Goal: Task Accomplishment & Management: Manage account settings

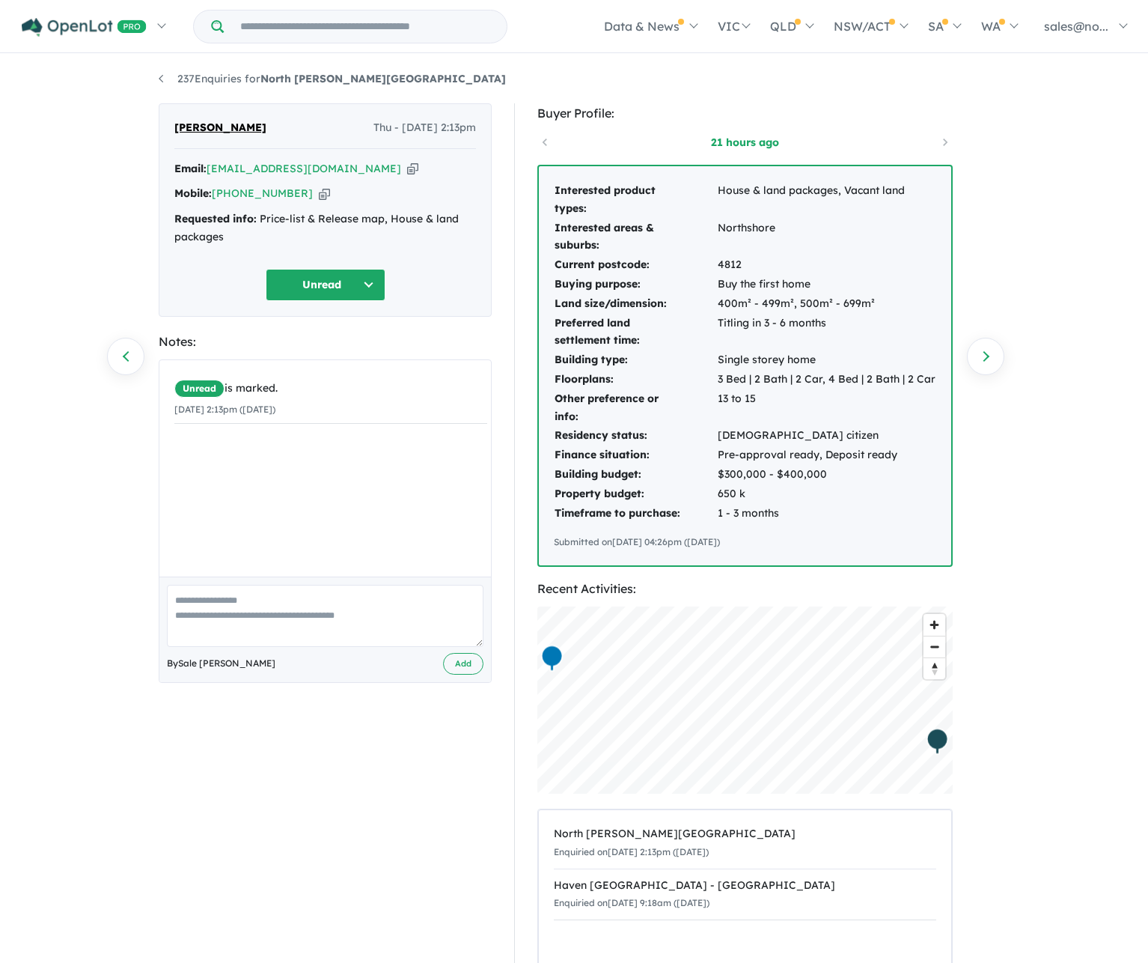
click at [365, 282] on button "Unread" at bounding box center [326, 285] width 120 height 32
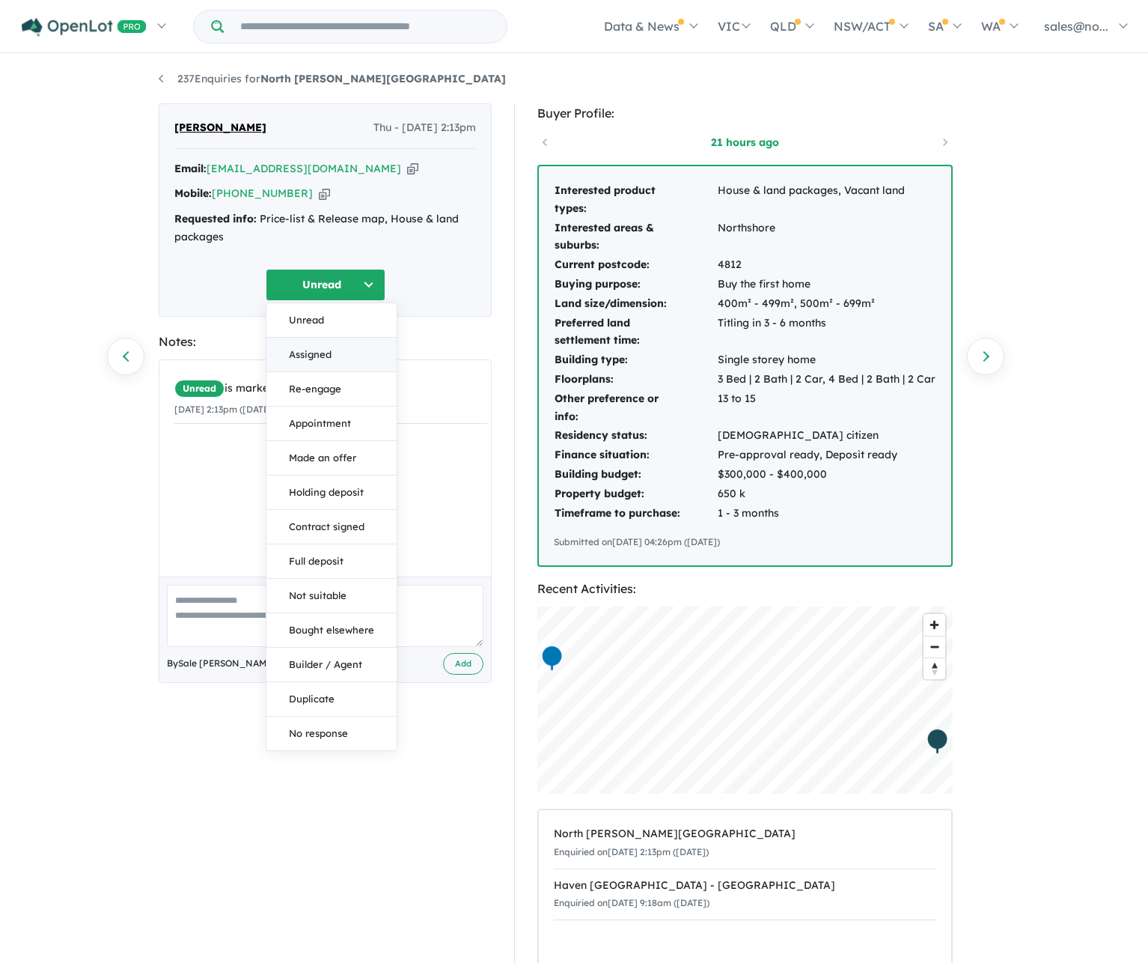
click at [317, 351] on button "Assigned" at bounding box center [332, 355] width 130 height 34
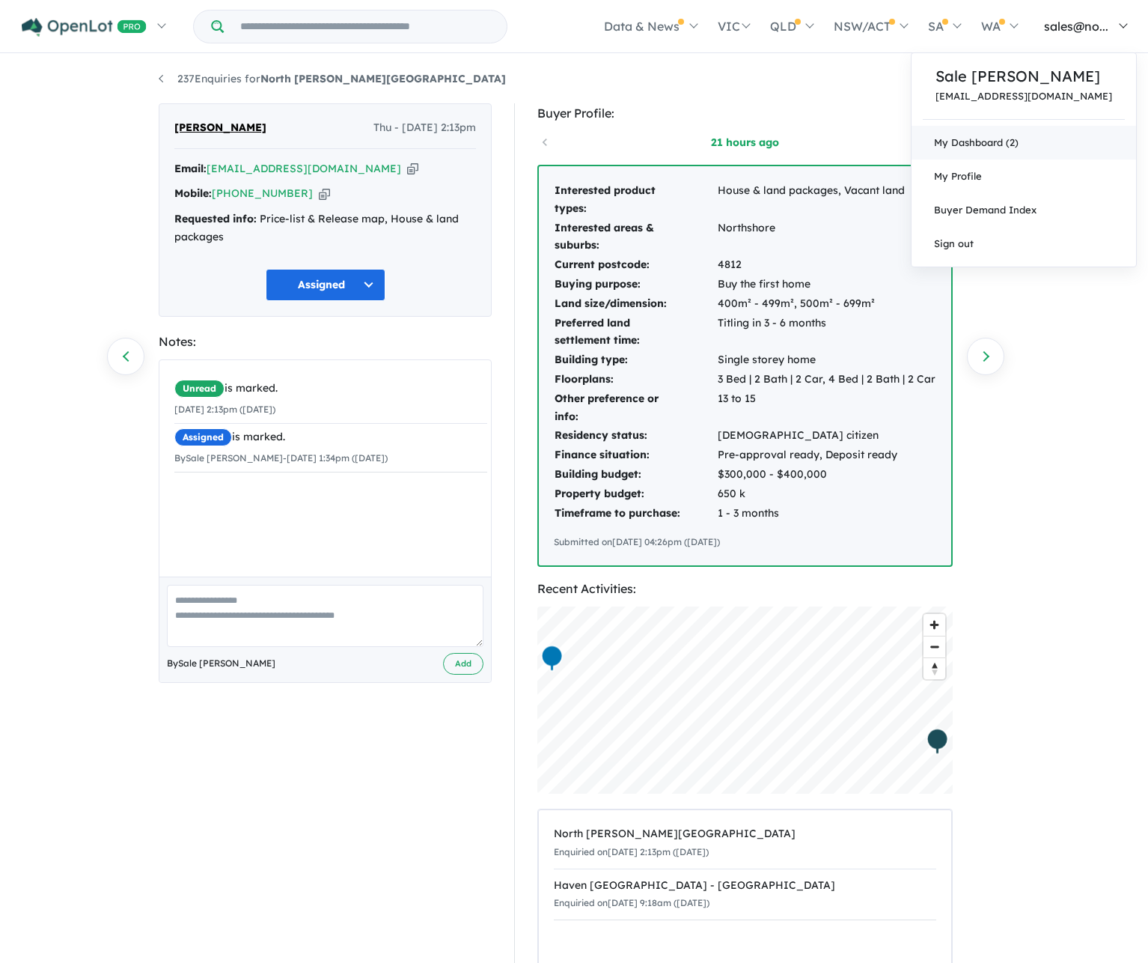
click at [754, 144] on link "My Dashboard (2)" at bounding box center [1024, 143] width 225 height 34
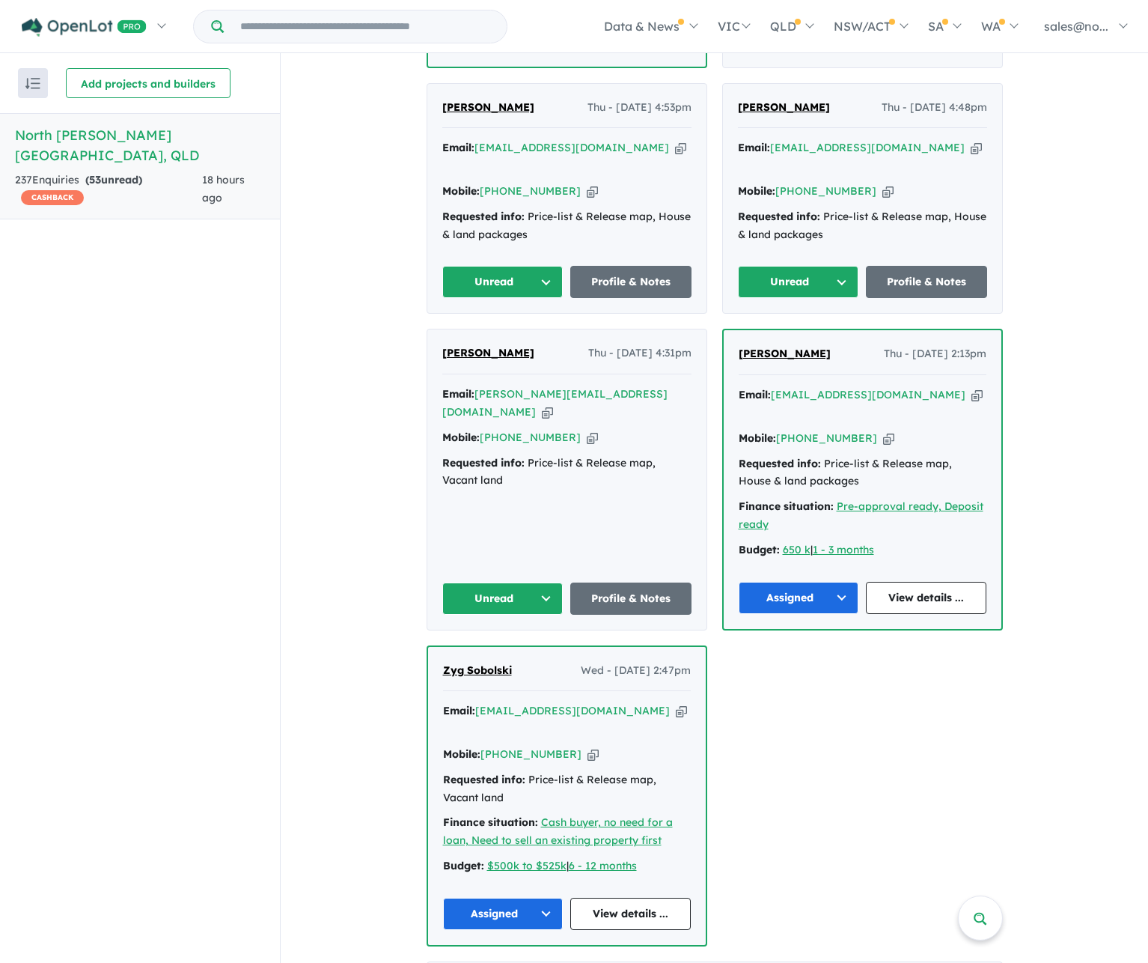
scroll to position [1497, 0]
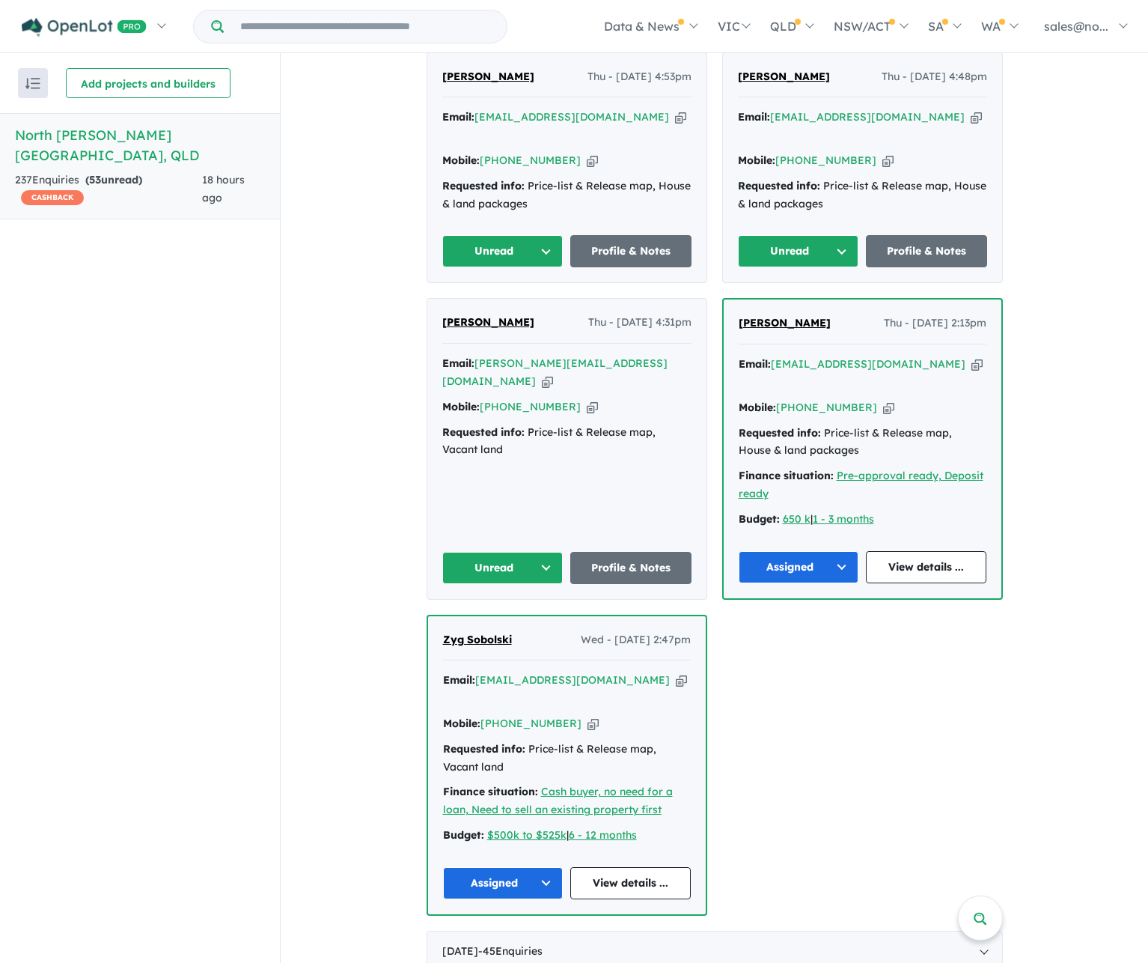
click at [482, 315] on span "Supreet Bhalla" at bounding box center [488, 321] width 92 height 13
click at [517, 552] on button "Unread" at bounding box center [502, 568] width 121 height 32
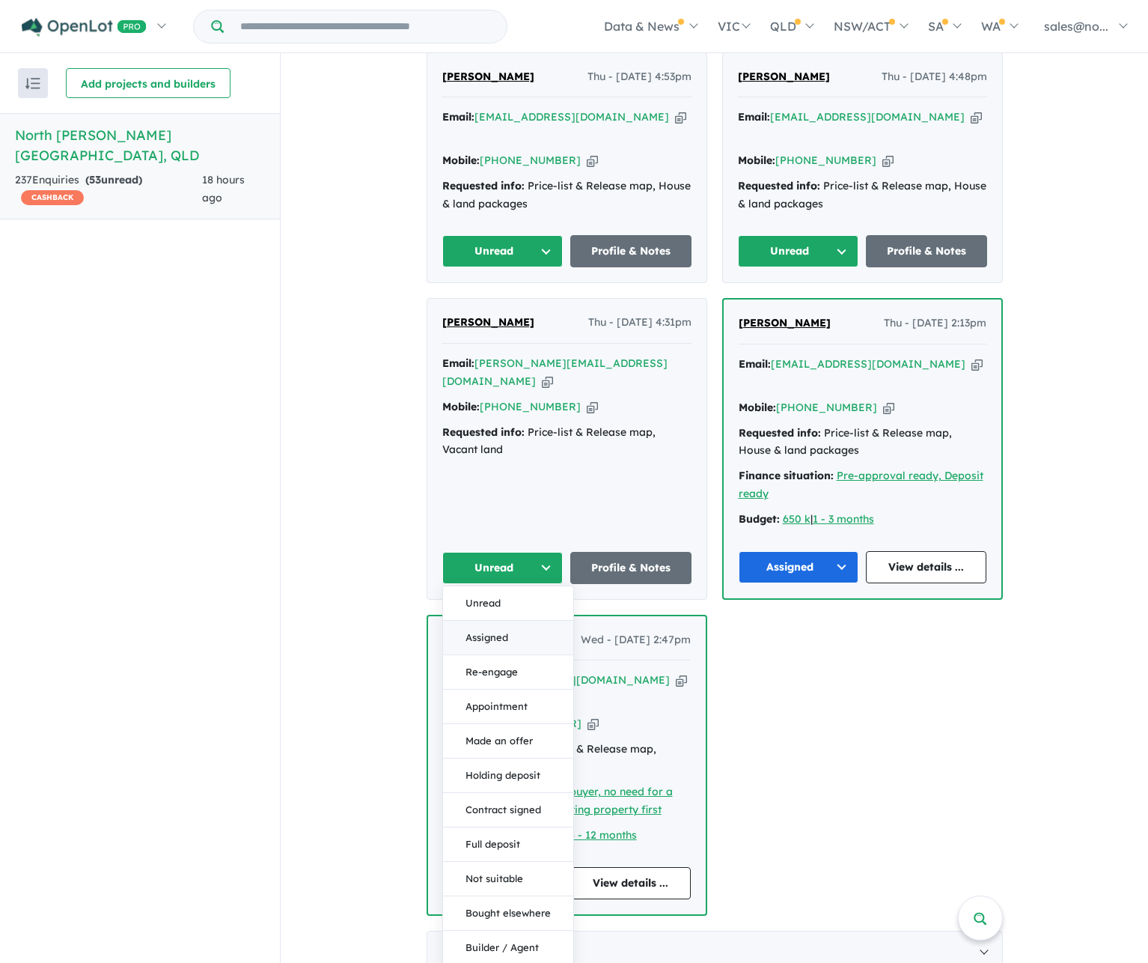
click at [474, 621] on button "Assigned" at bounding box center [508, 638] width 130 height 34
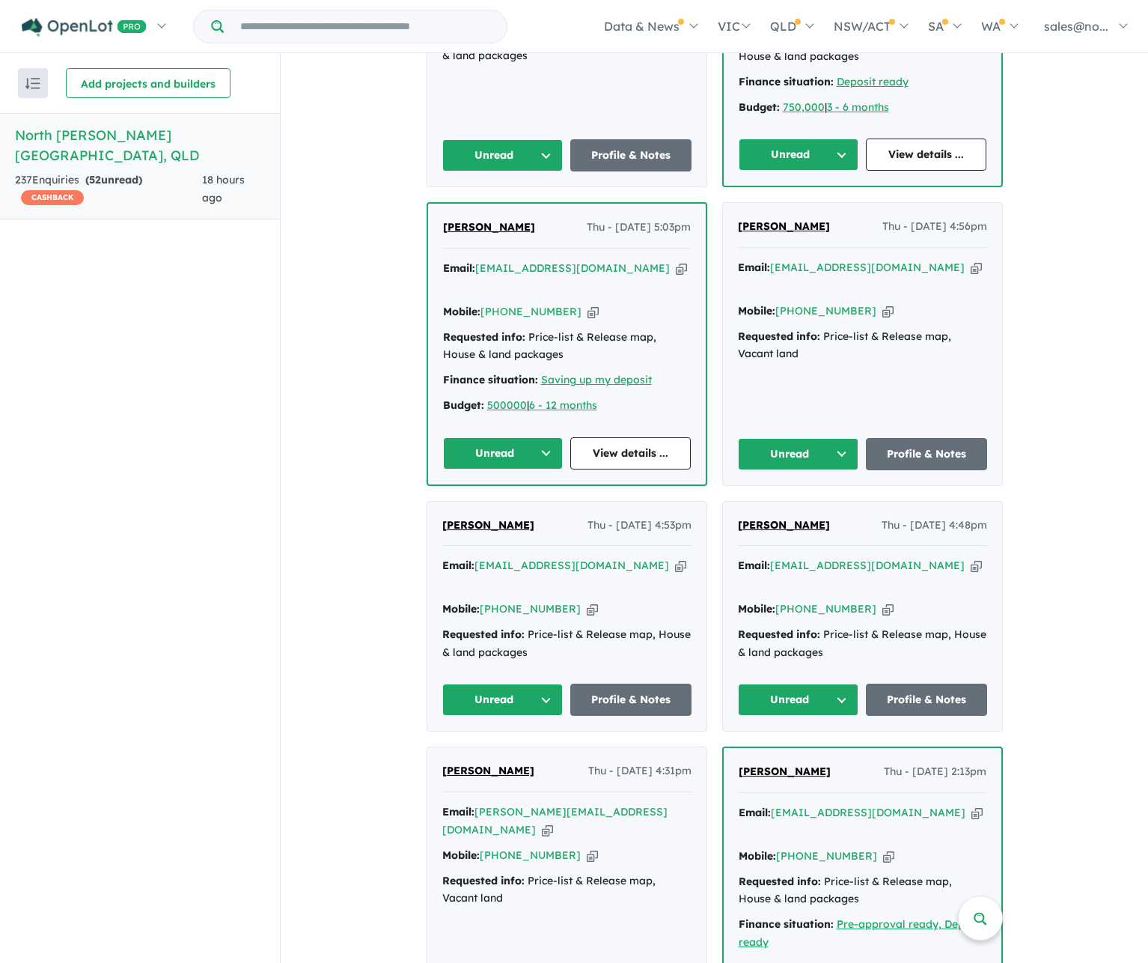
scroll to position [1048, 0]
click at [896, 684] on link "Profile & Notes" at bounding box center [926, 700] width 121 height 32
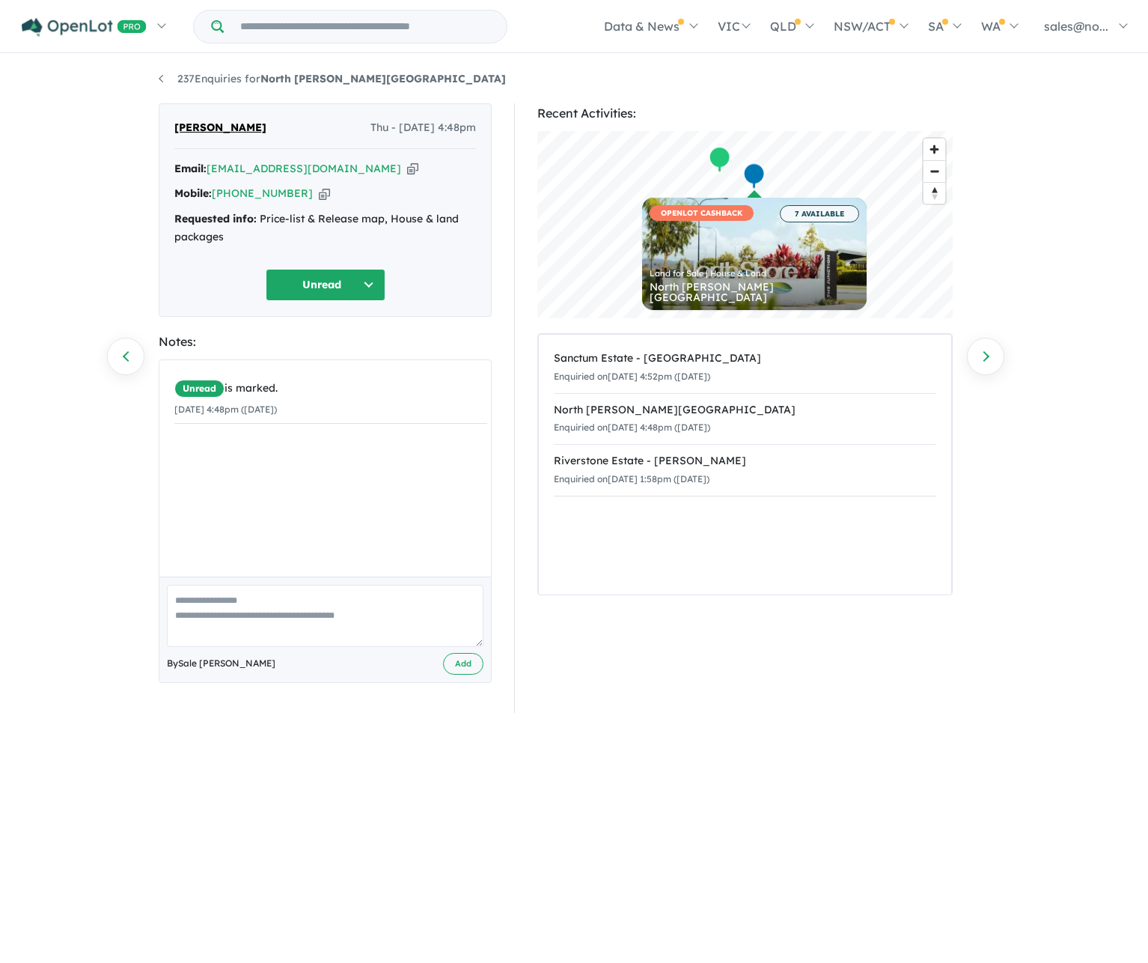
click at [371, 284] on button "Unread" at bounding box center [326, 285] width 120 height 32
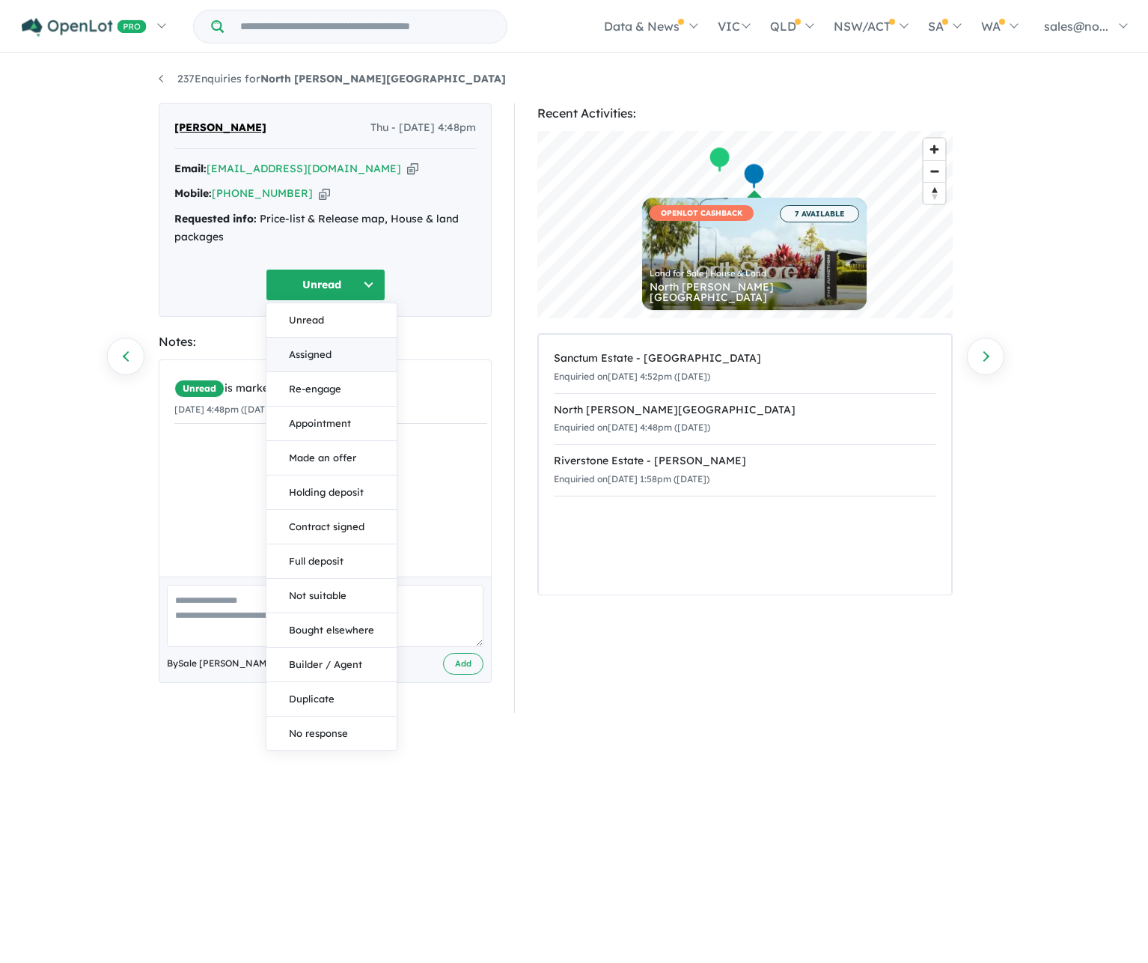
click at [302, 344] on button "Assigned" at bounding box center [332, 355] width 130 height 34
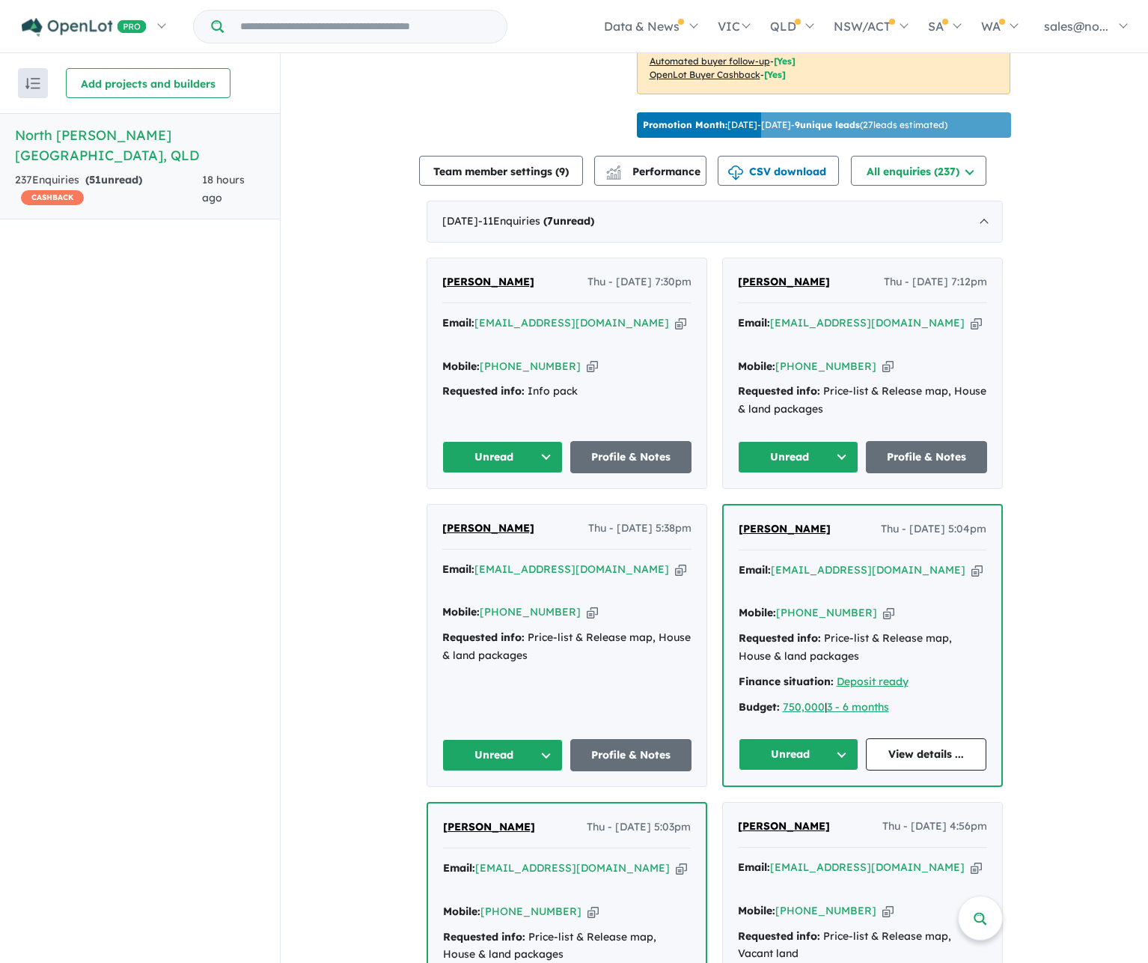
scroll to position [898, 0]
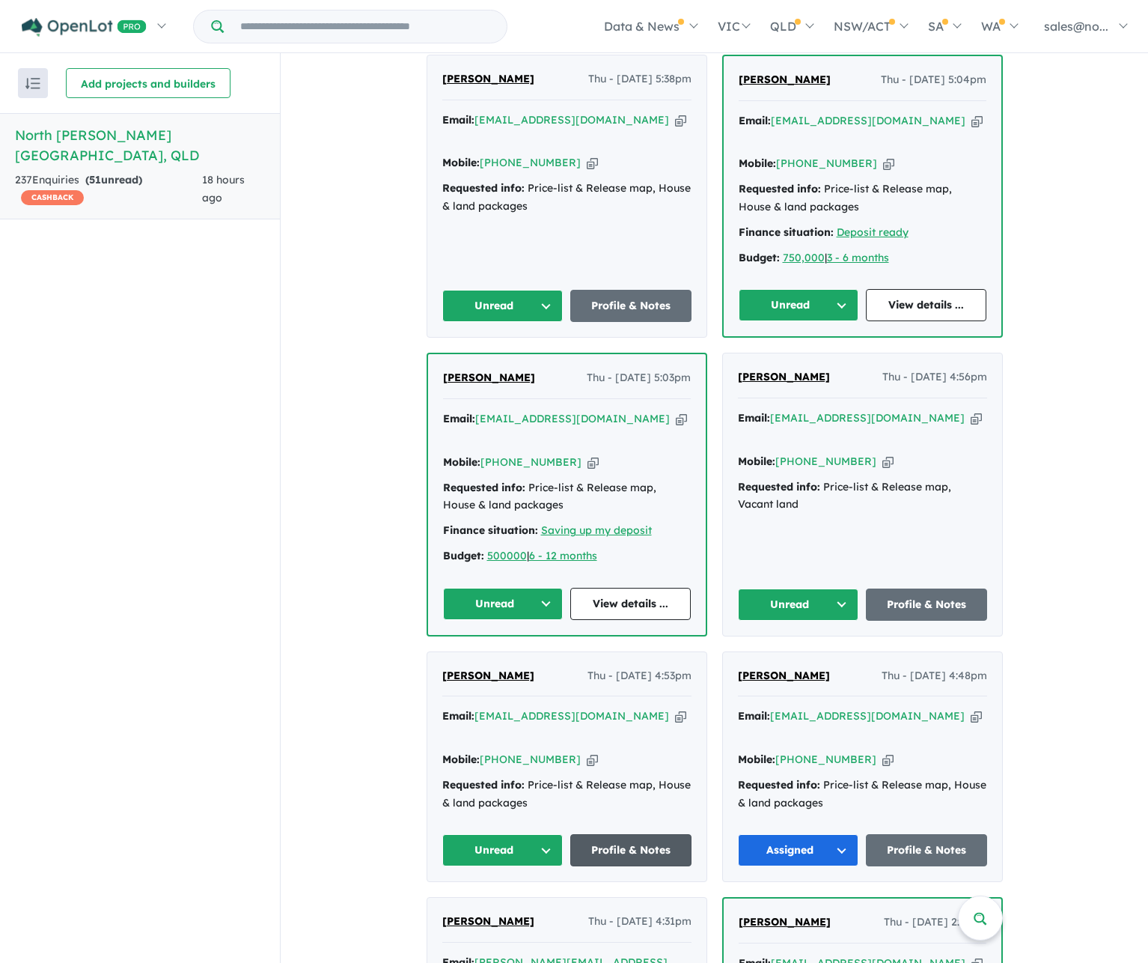
click at [588, 834] on link "Profile & Notes" at bounding box center [630, 850] width 121 height 32
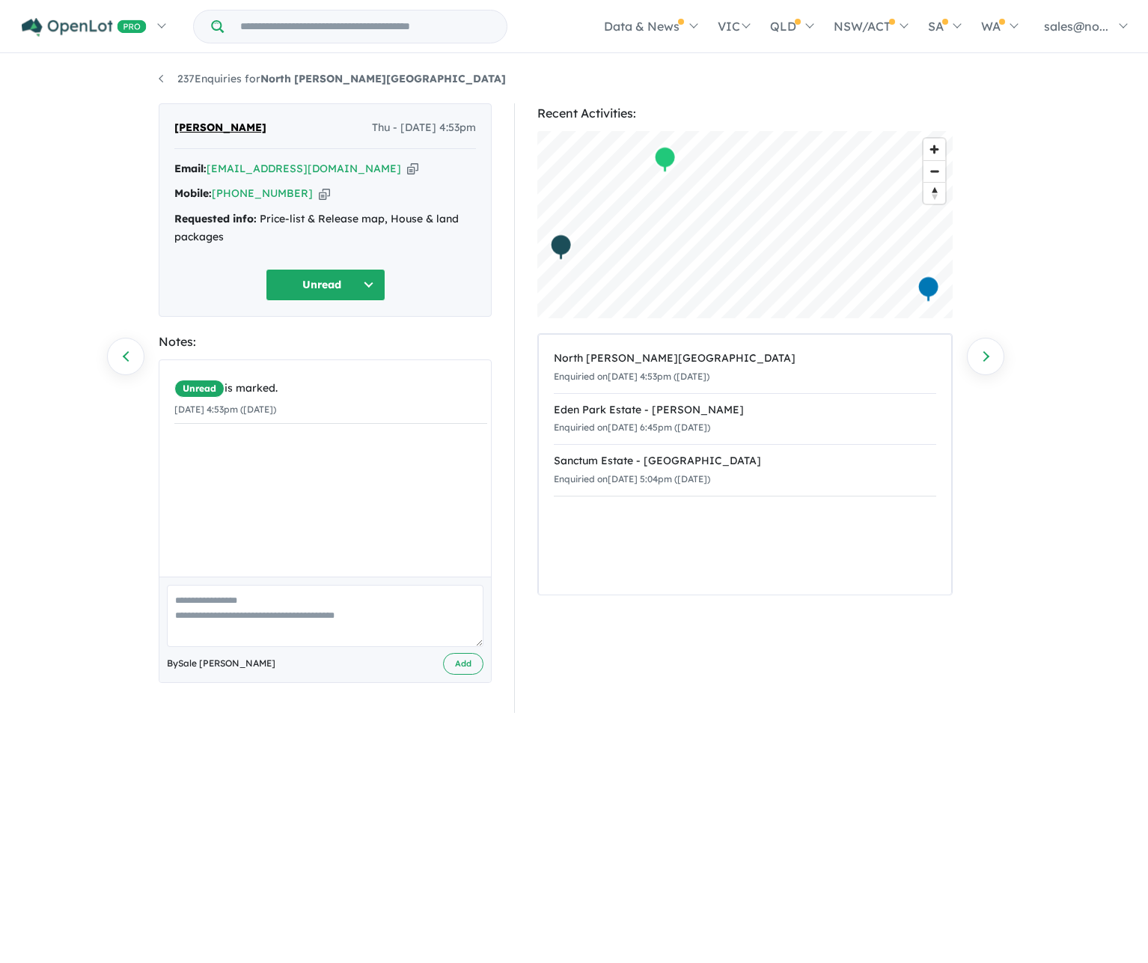
click at [352, 287] on button "Unread" at bounding box center [326, 285] width 120 height 32
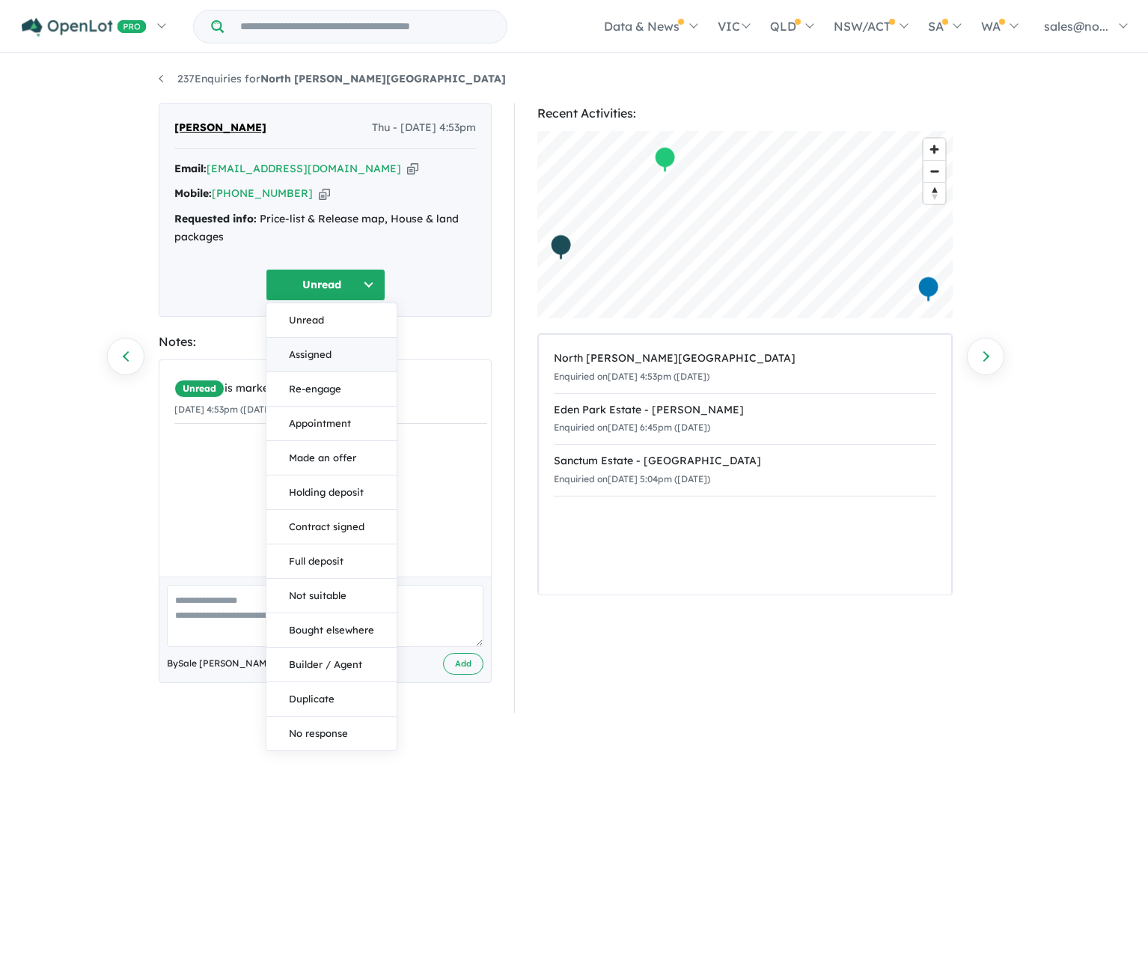
click at [311, 351] on button "Assigned" at bounding box center [332, 355] width 130 height 34
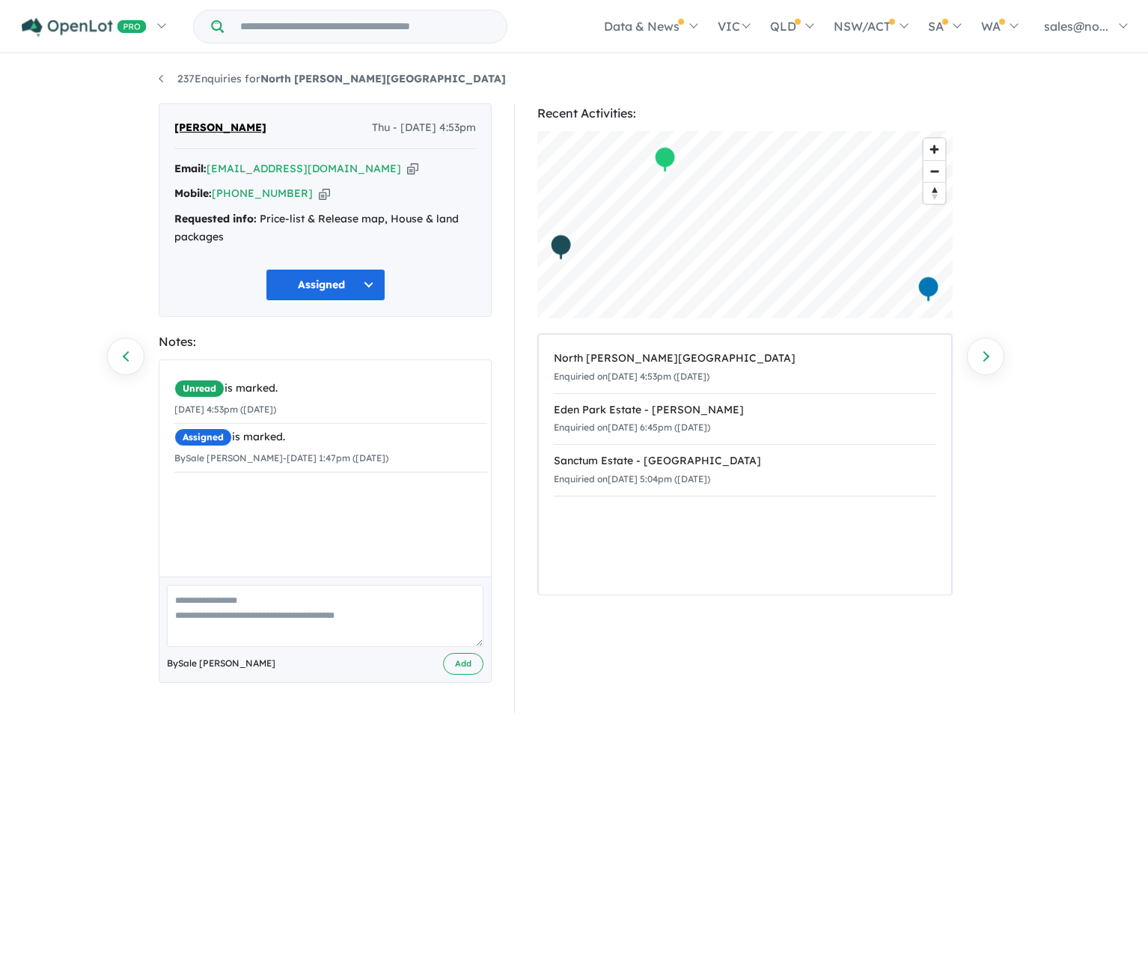
click at [206, 602] on textarea at bounding box center [325, 616] width 317 height 62
type textarea "*"
type textarea "**********"
click at [478, 660] on button "Add" at bounding box center [463, 664] width 40 height 22
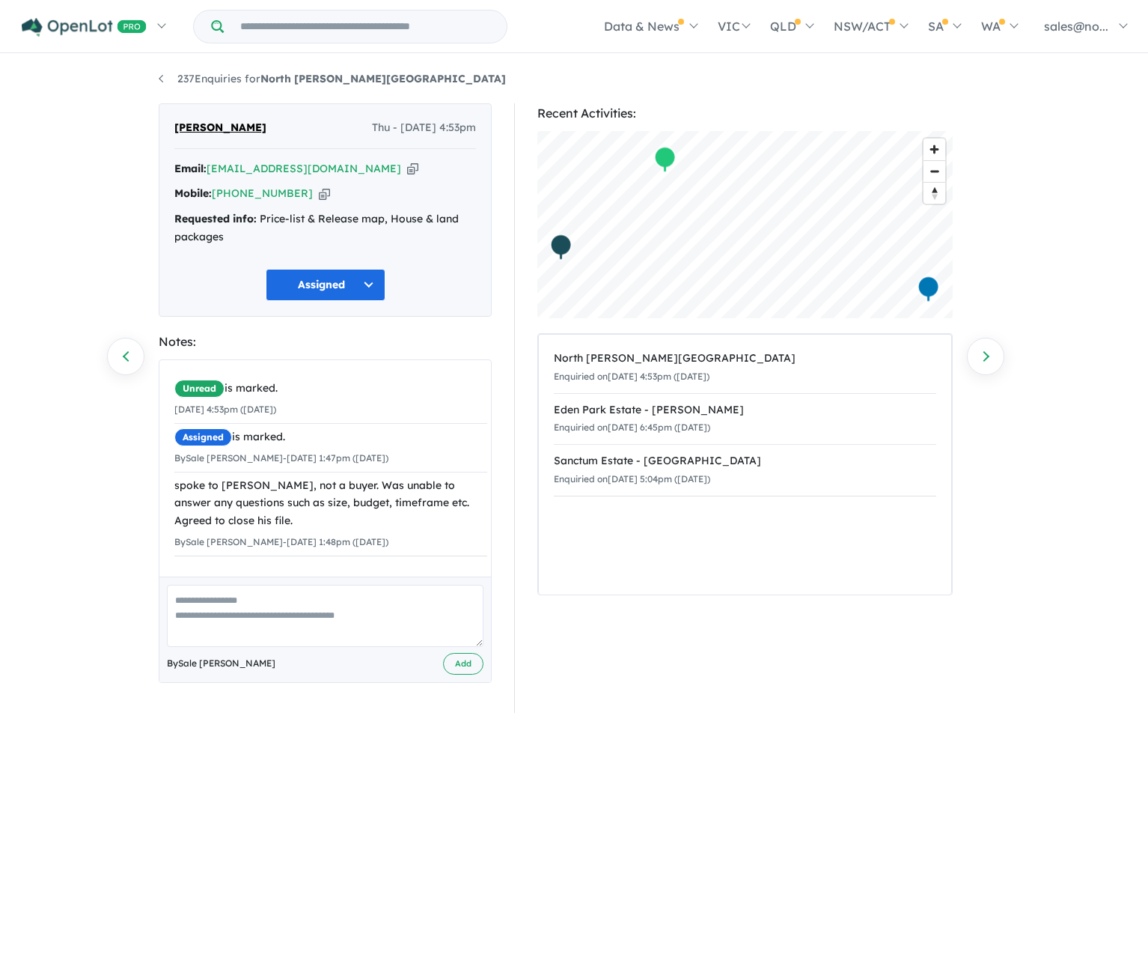
click at [380, 284] on button "Assigned" at bounding box center [326, 285] width 120 height 32
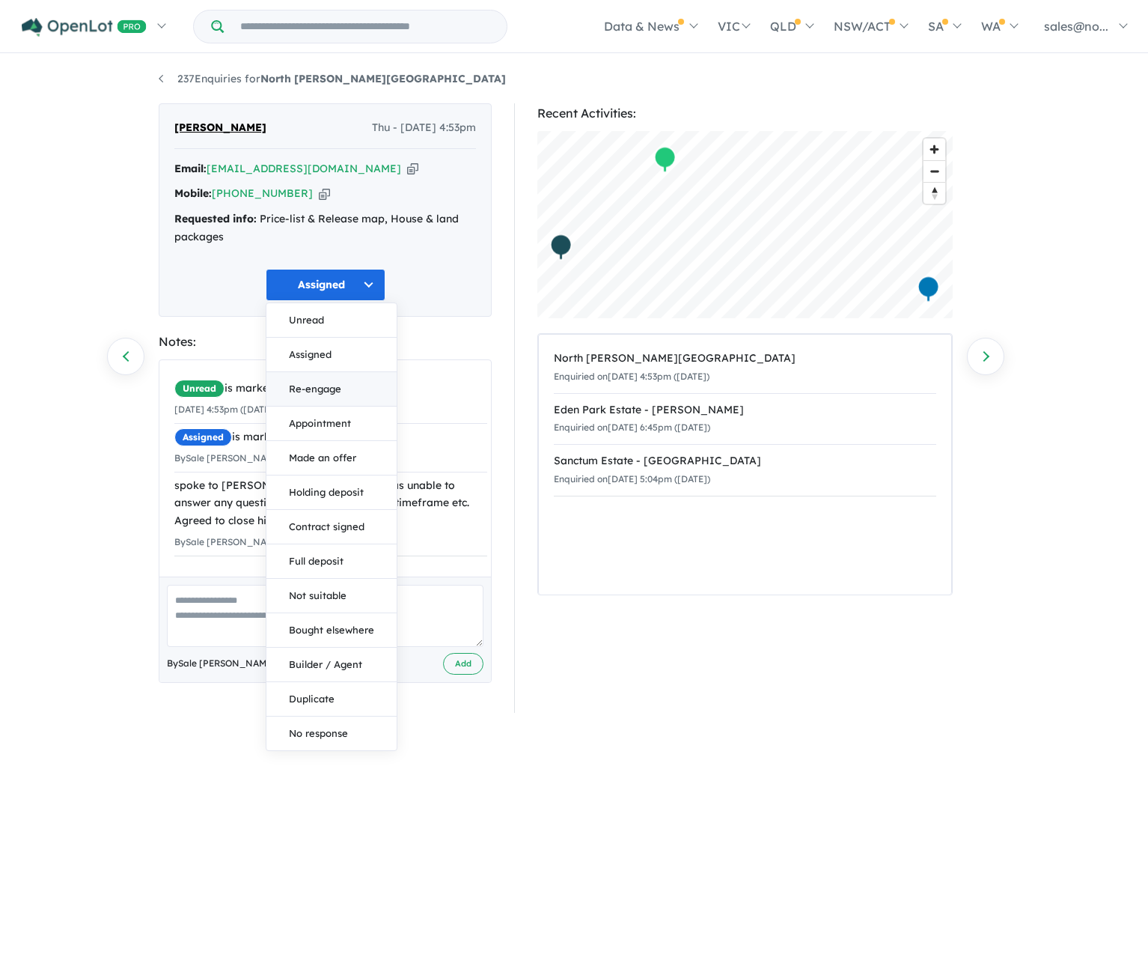
scroll to position [2, 0]
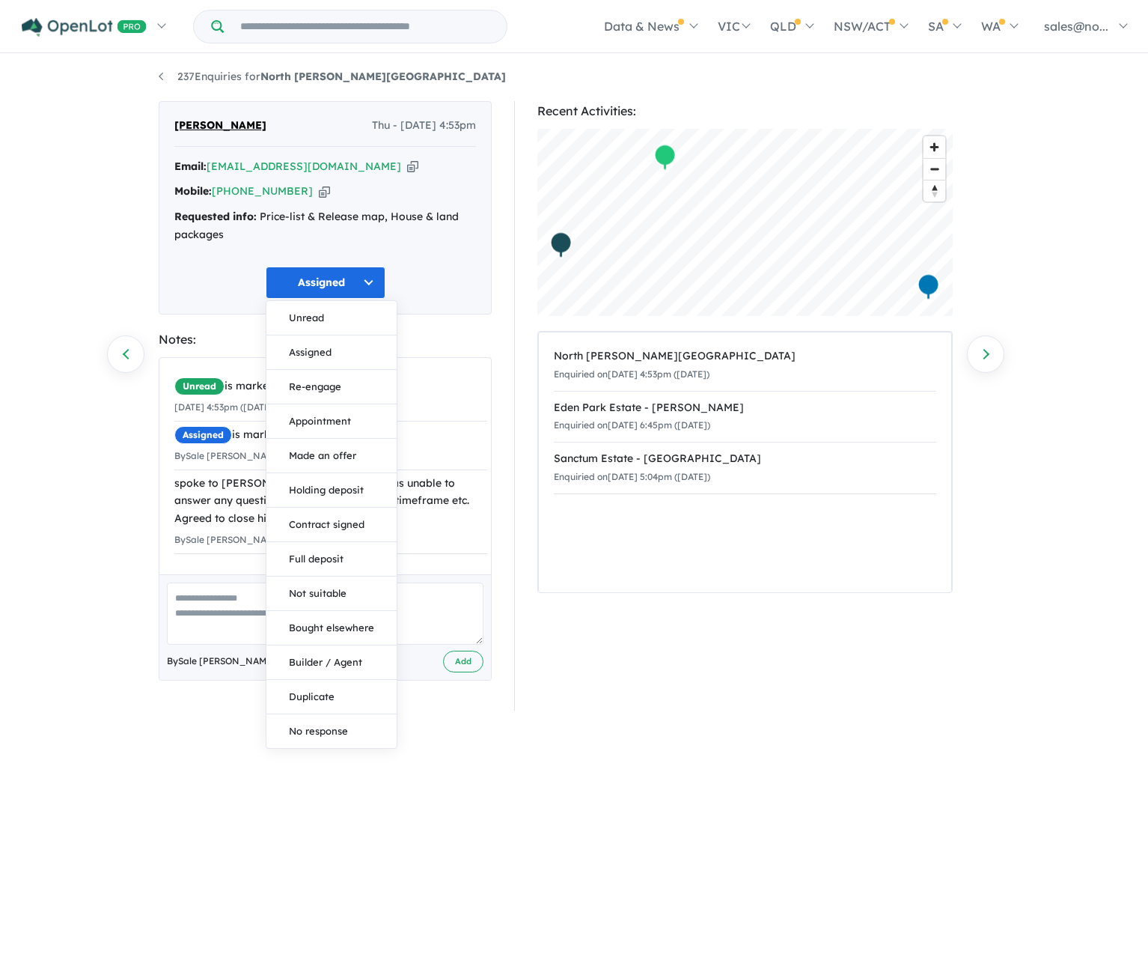
click at [332, 280] on button "Assigned" at bounding box center [326, 283] width 120 height 32
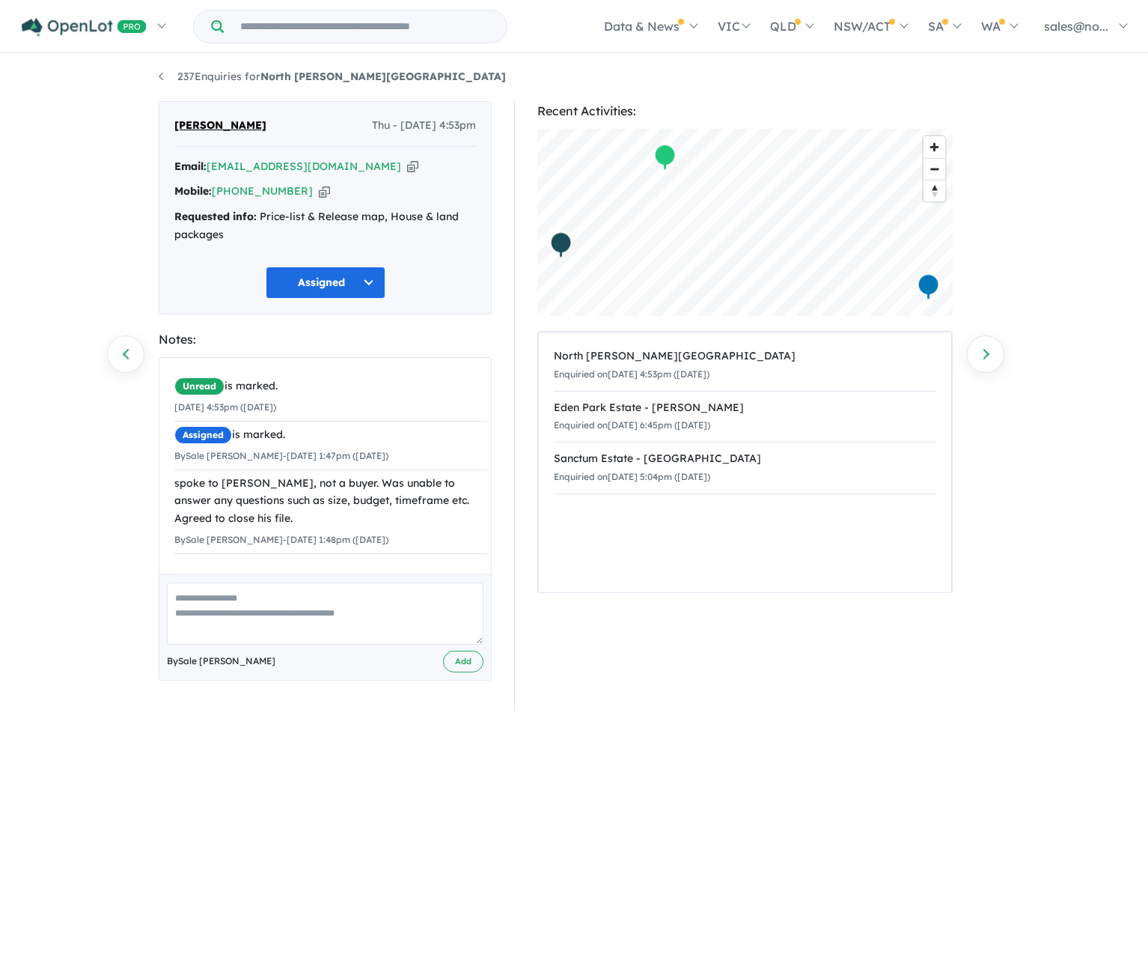
scroll to position [0, 0]
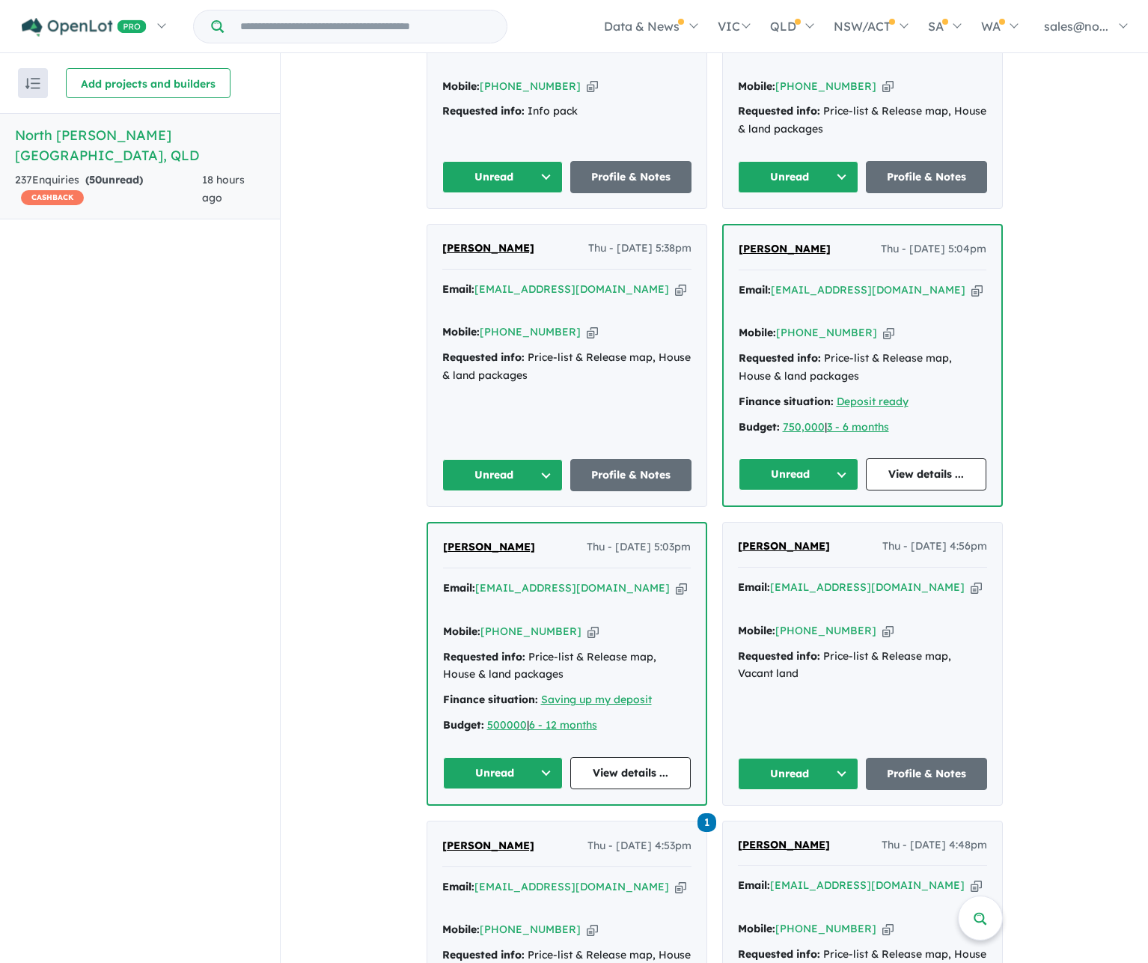
scroll to position [749, 0]
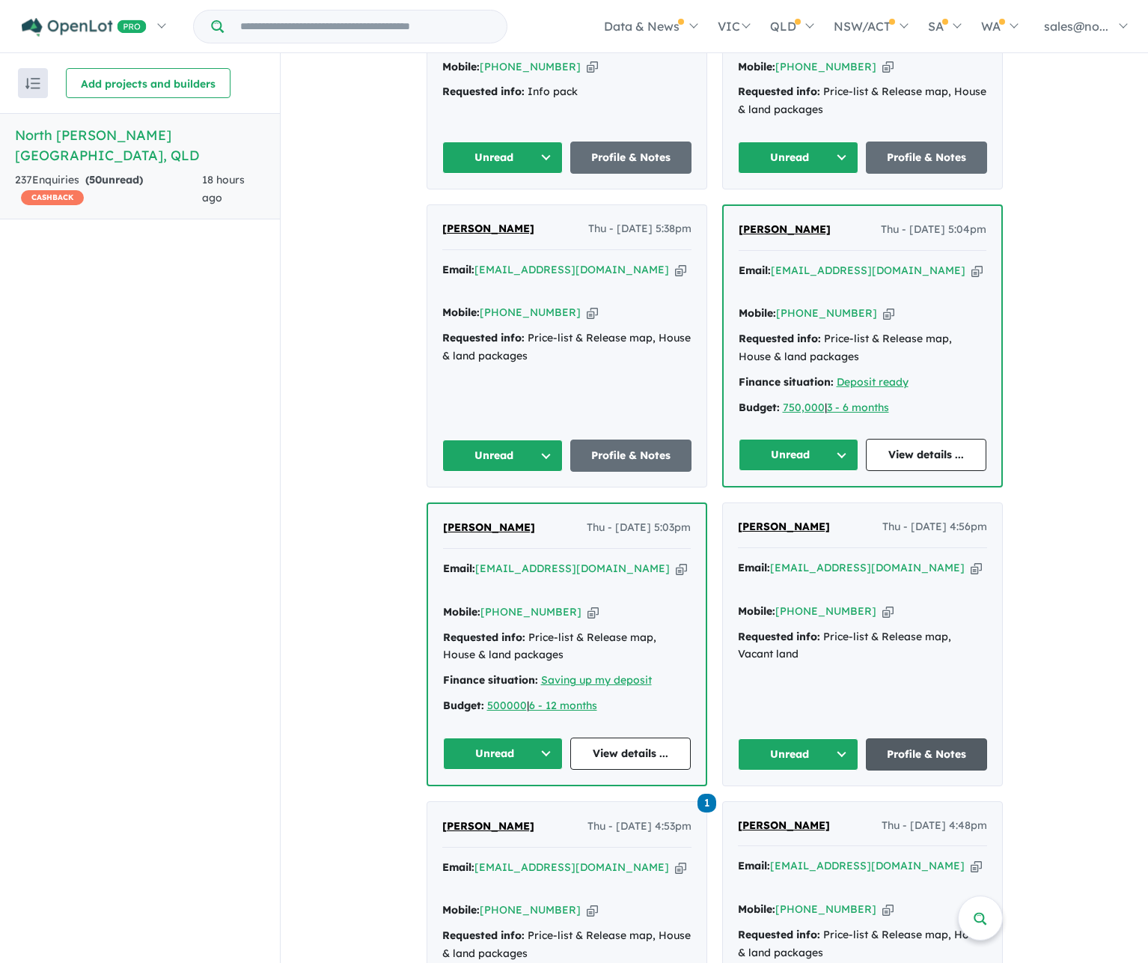
click at [891, 738] on link "Profile & Notes" at bounding box center [926, 754] width 121 height 32
click at [827, 738] on button "Unread" at bounding box center [798, 754] width 121 height 32
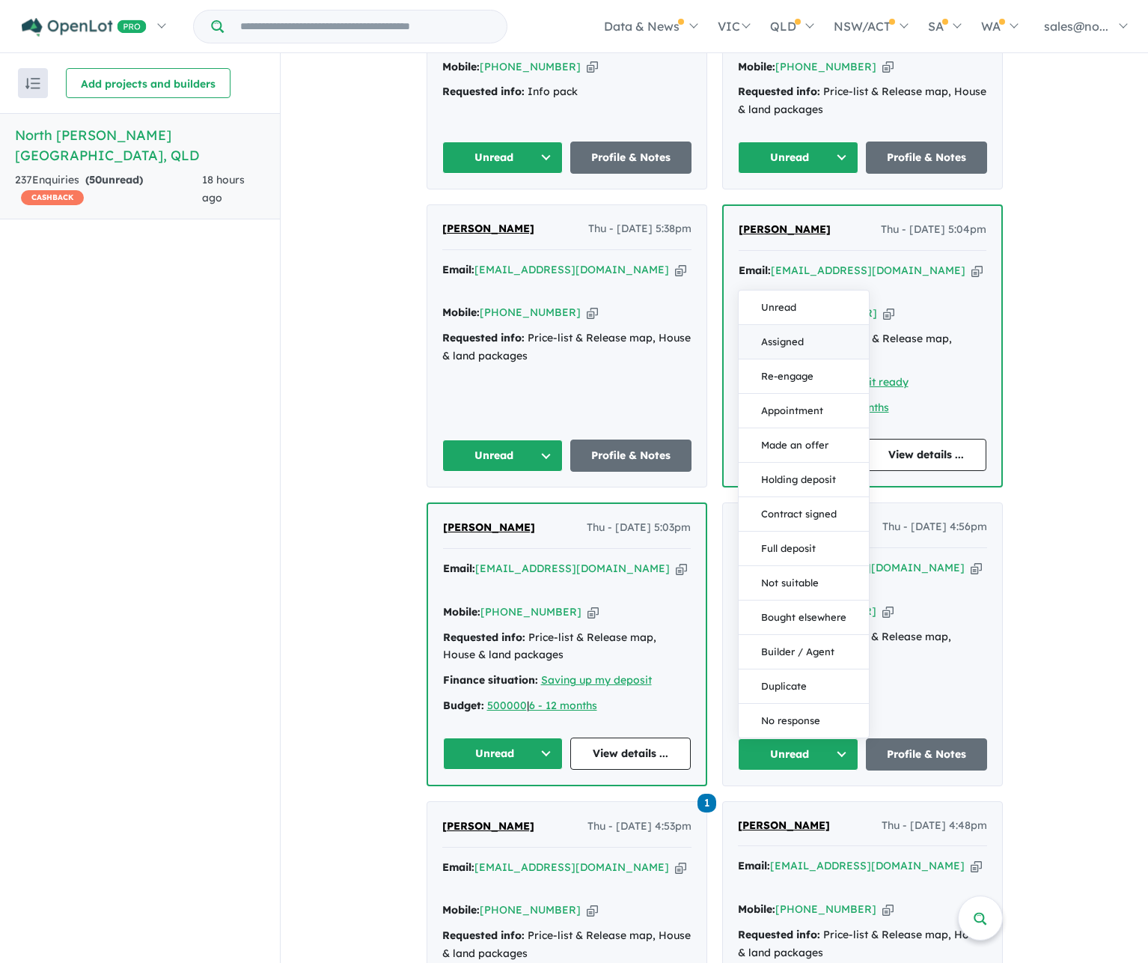
click at [776, 325] on button "Assigned" at bounding box center [804, 342] width 130 height 34
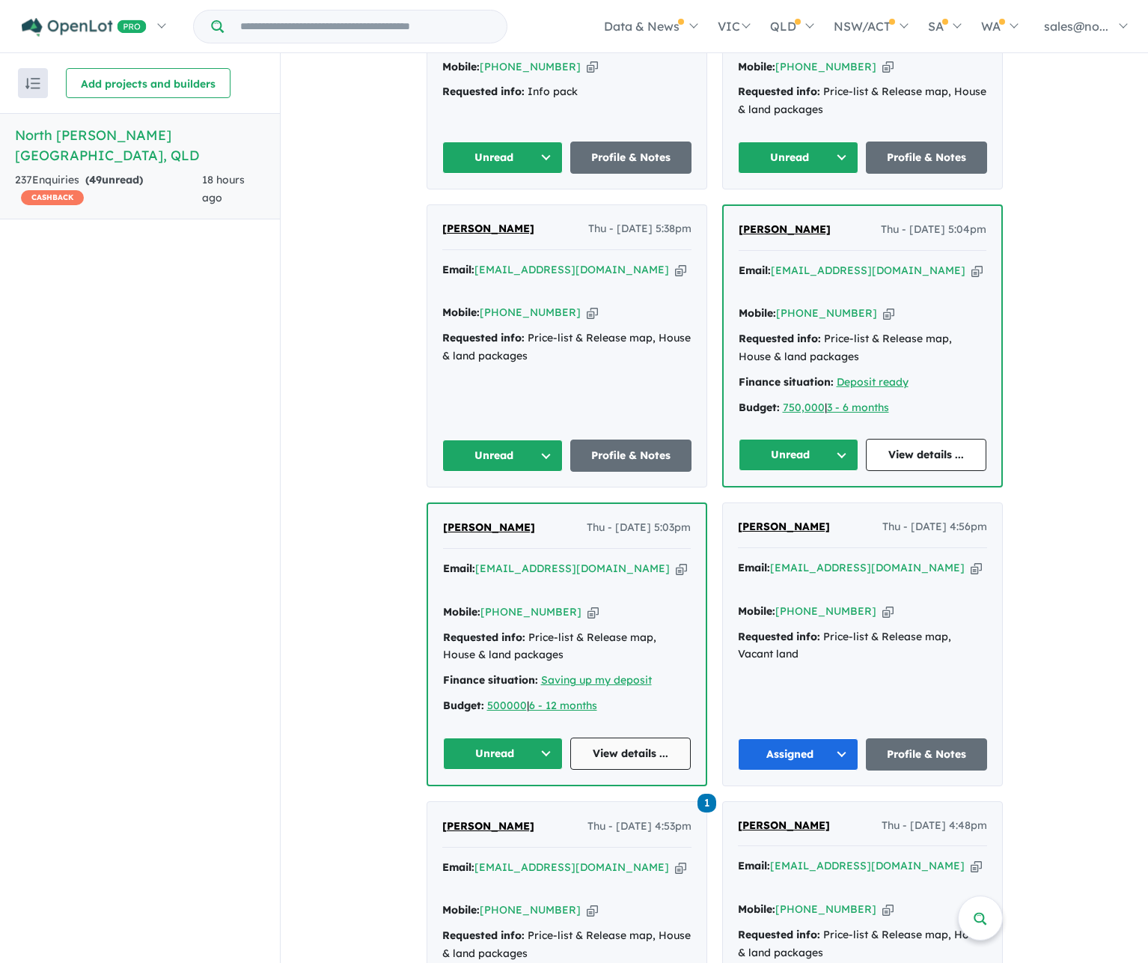
click at [657, 737] on link "View details ..." at bounding box center [630, 753] width 121 height 32
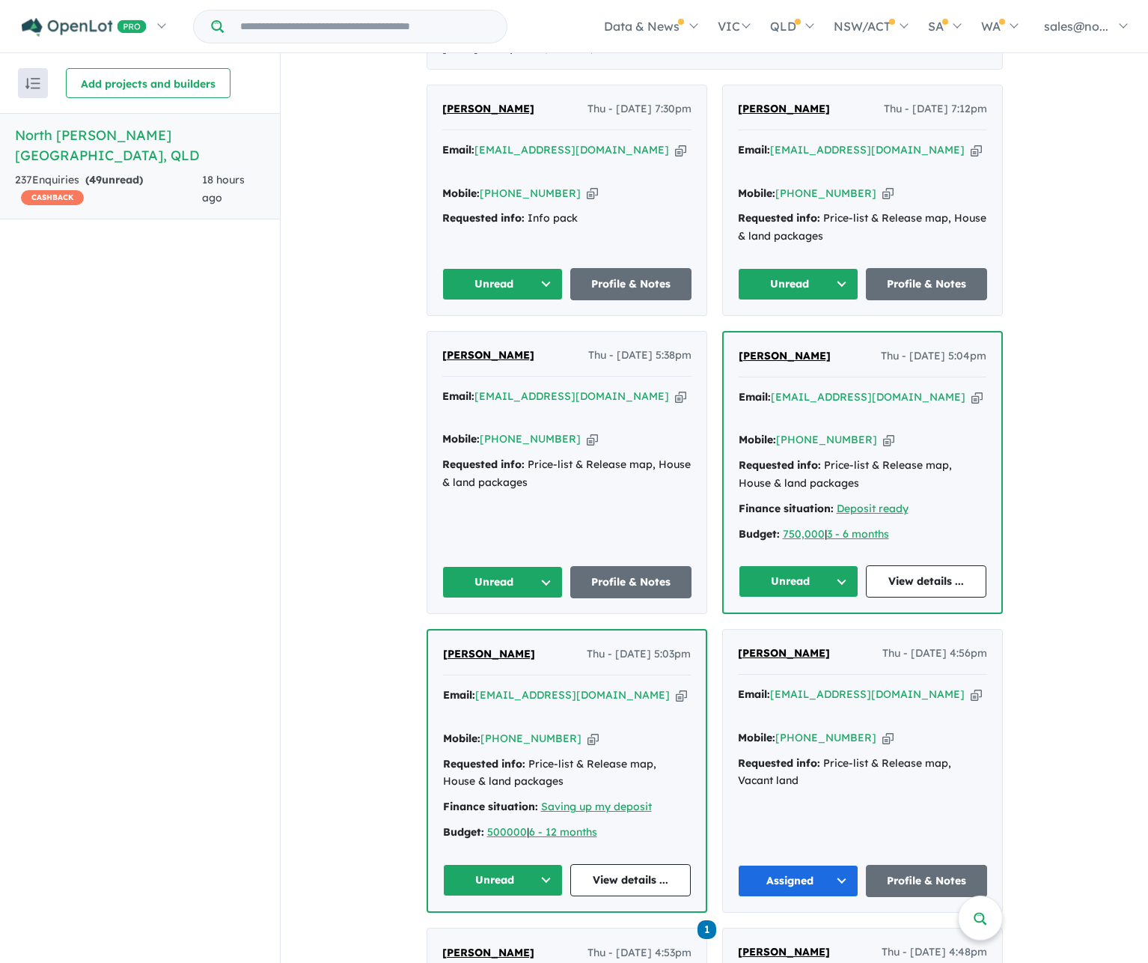
scroll to position [674, 0]
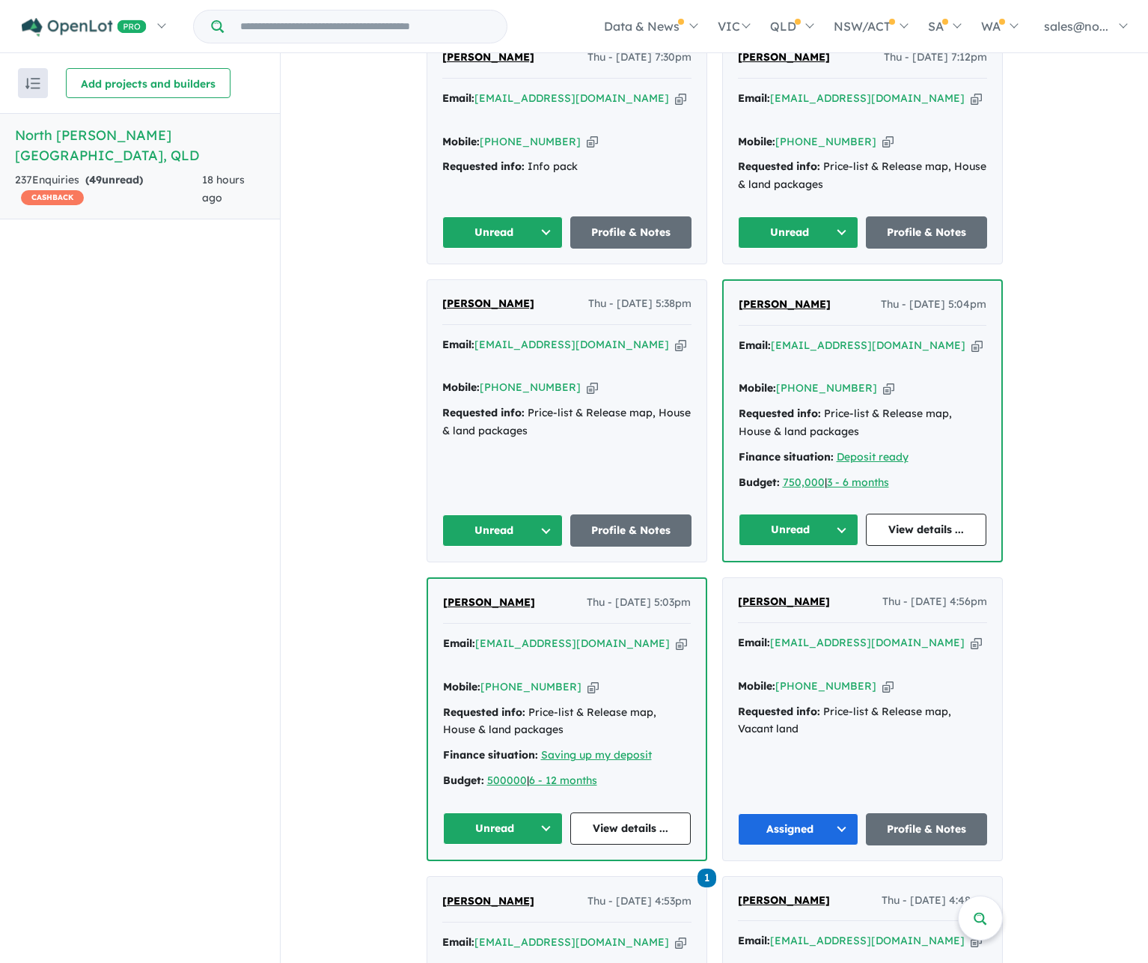
click at [522, 812] on button "Unread" at bounding box center [503, 828] width 121 height 32
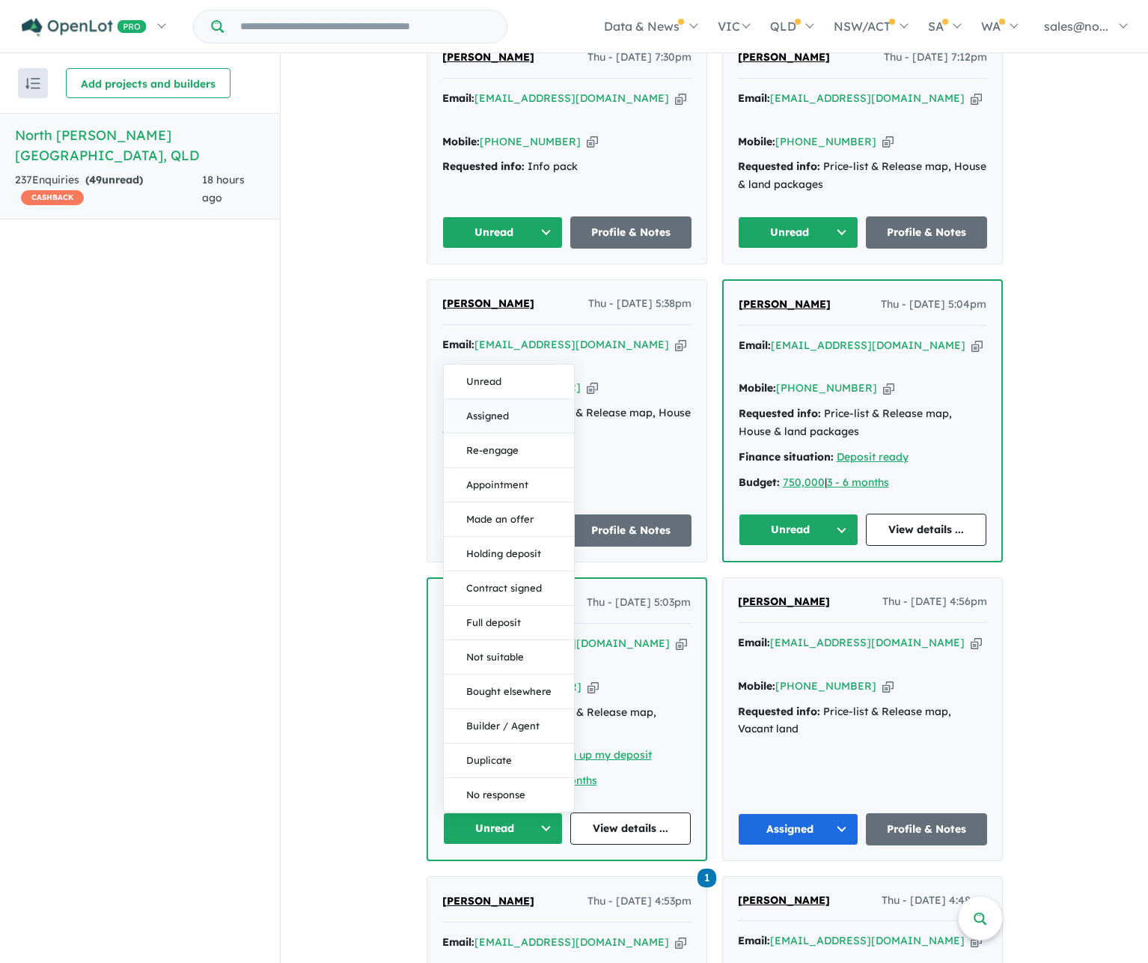
click at [532, 399] on button "Assigned" at bounding box center [509, 416] width 130 height 34
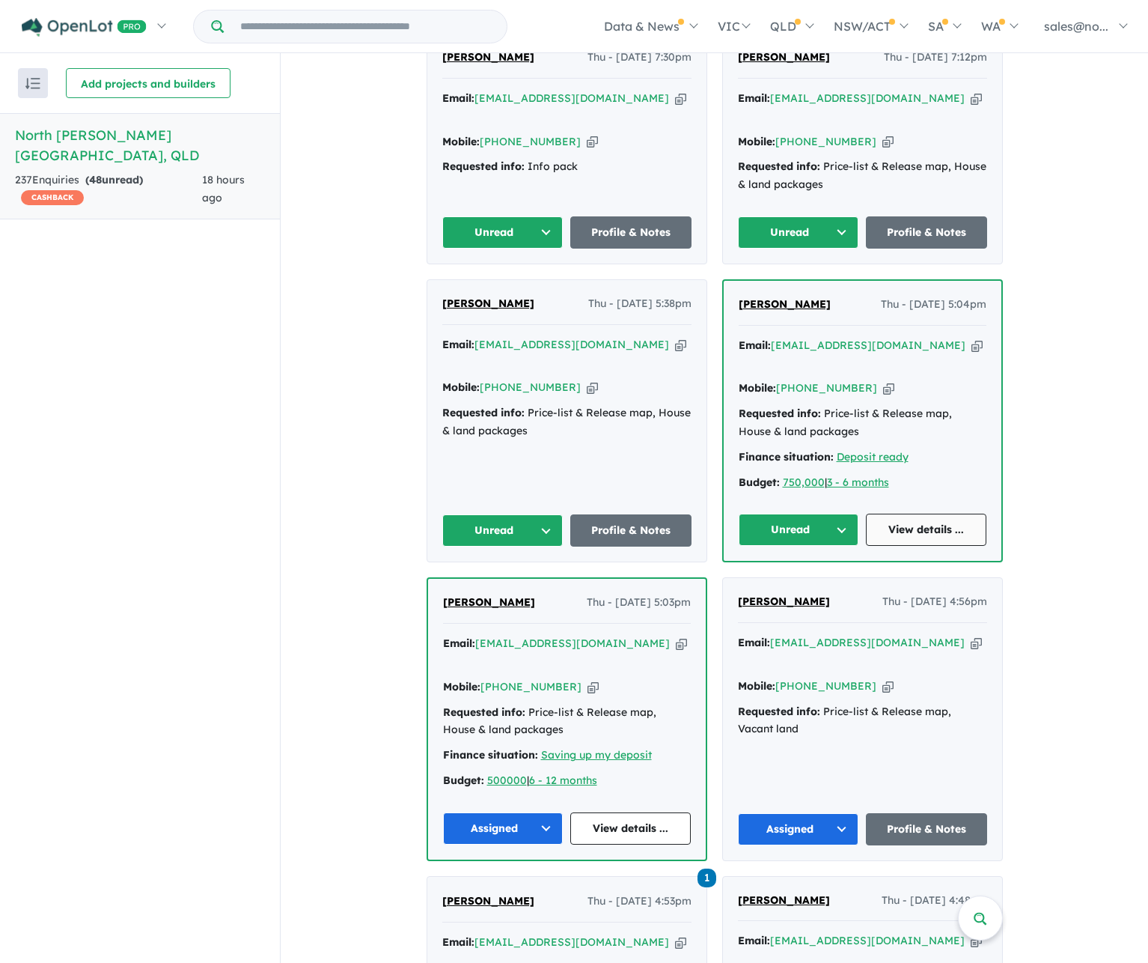
click at [904, 514] on link "View details ..." at bounding box center [926, 530] width 121 height 32
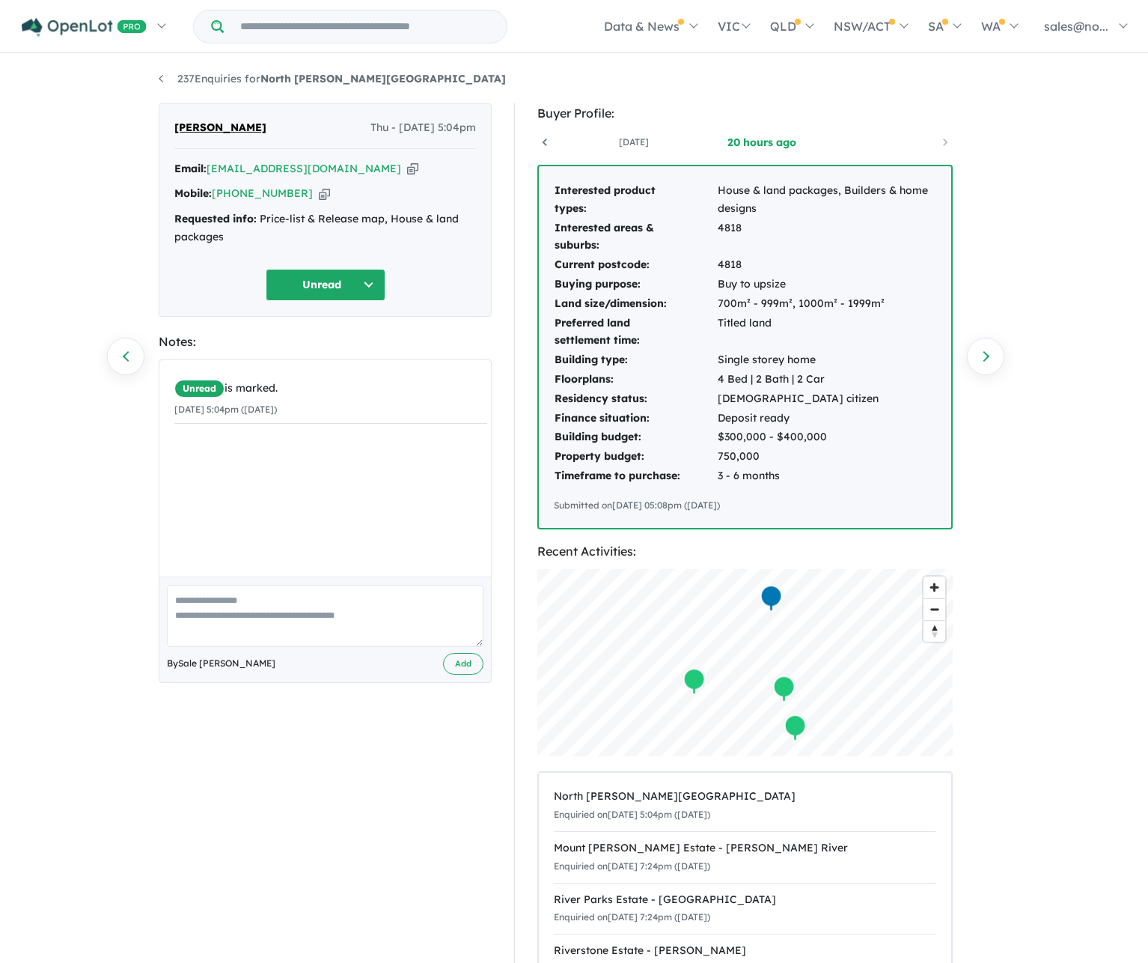
click at [279, 282] on button "Unread" at bounding box center [326, 285] width 120 height 32
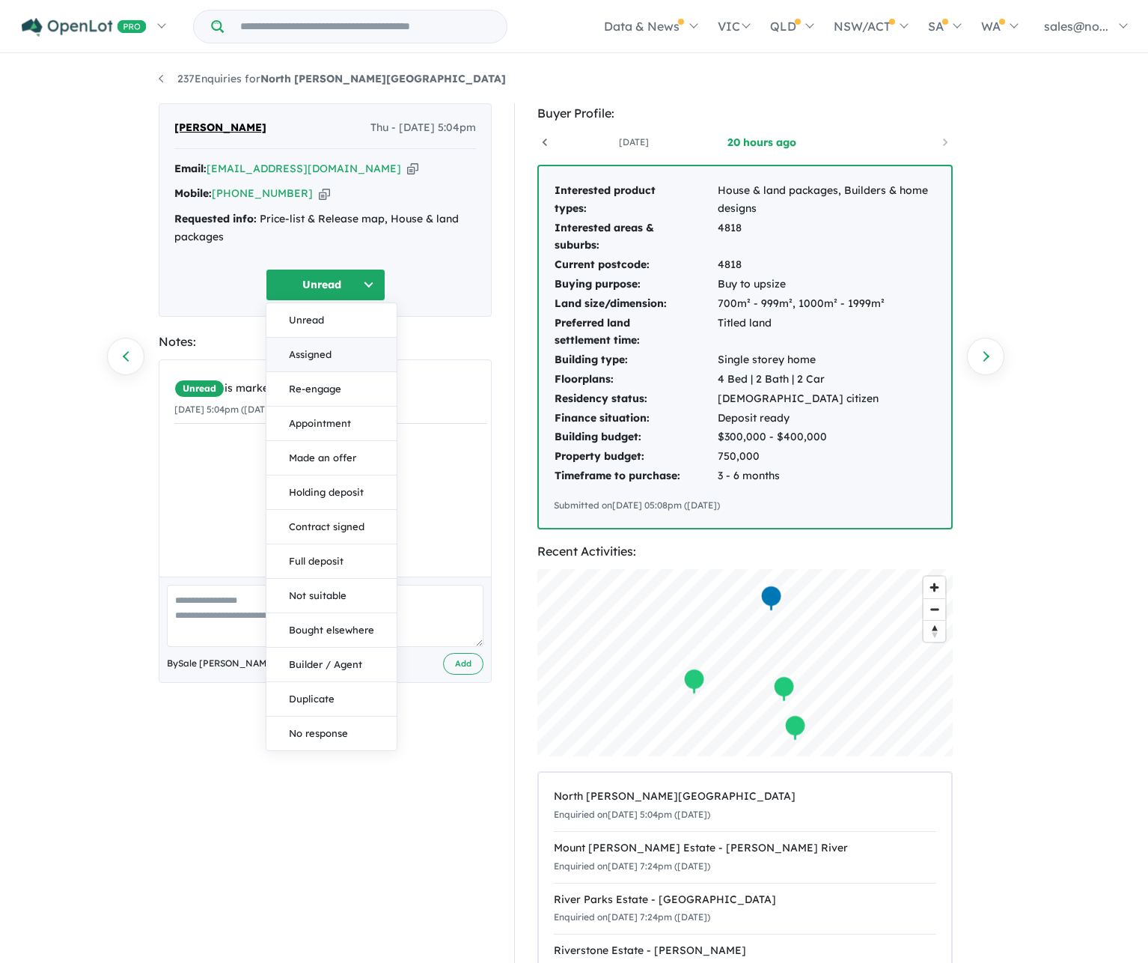
click at [312, 349] on button "Assigned" at bounding box center [332, 355] width 130 height 34
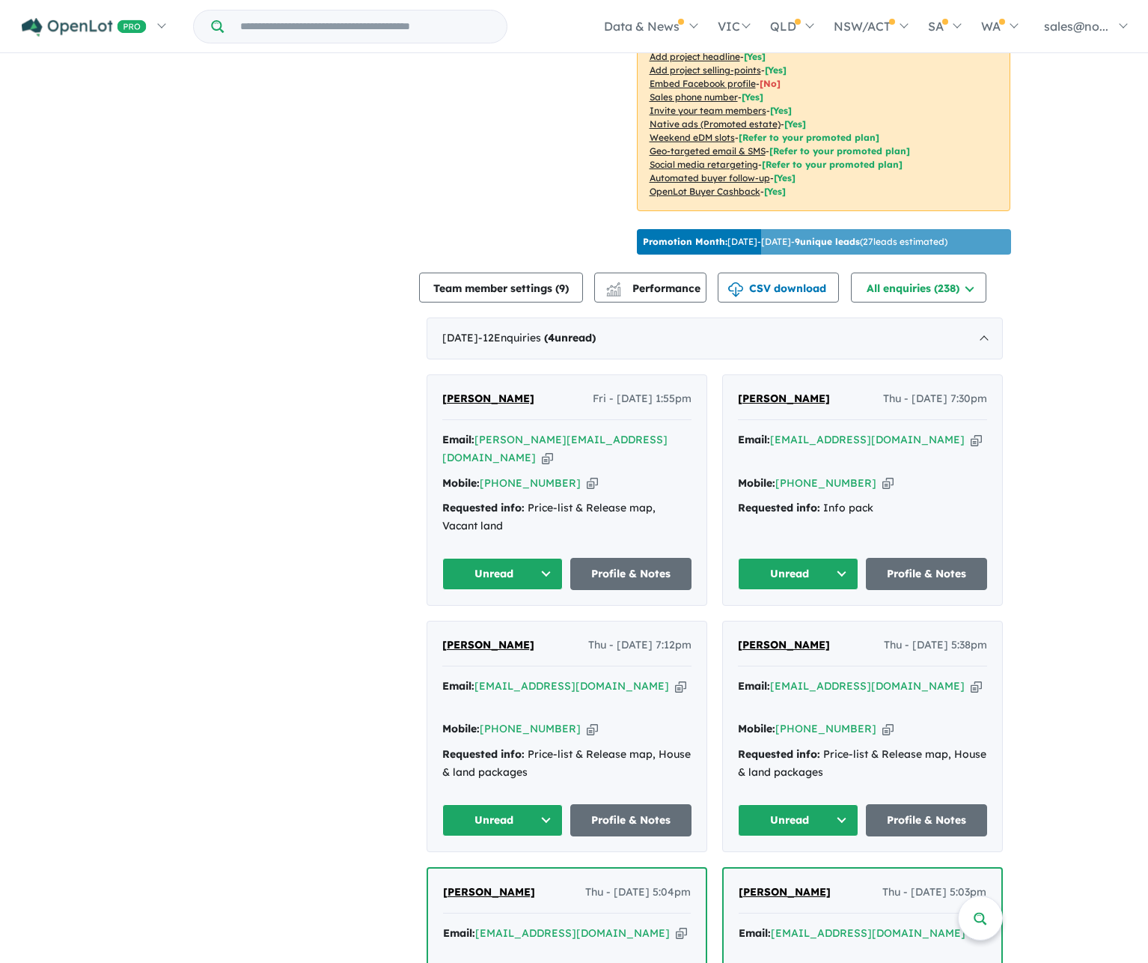
scroll to position [374, 0]
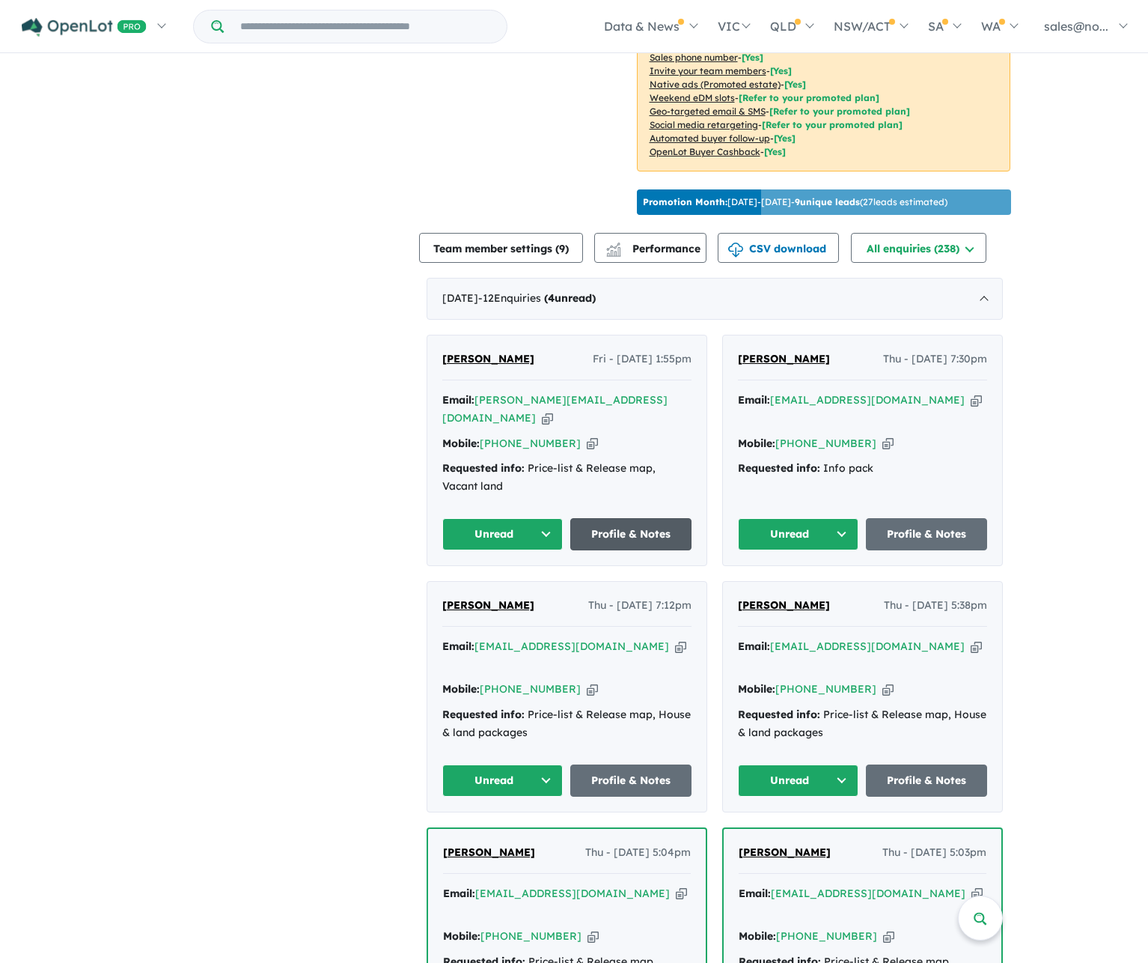
click at [598, 518] on link "Profile & Notes" at bounding box center [630, 534] width 121 height 32
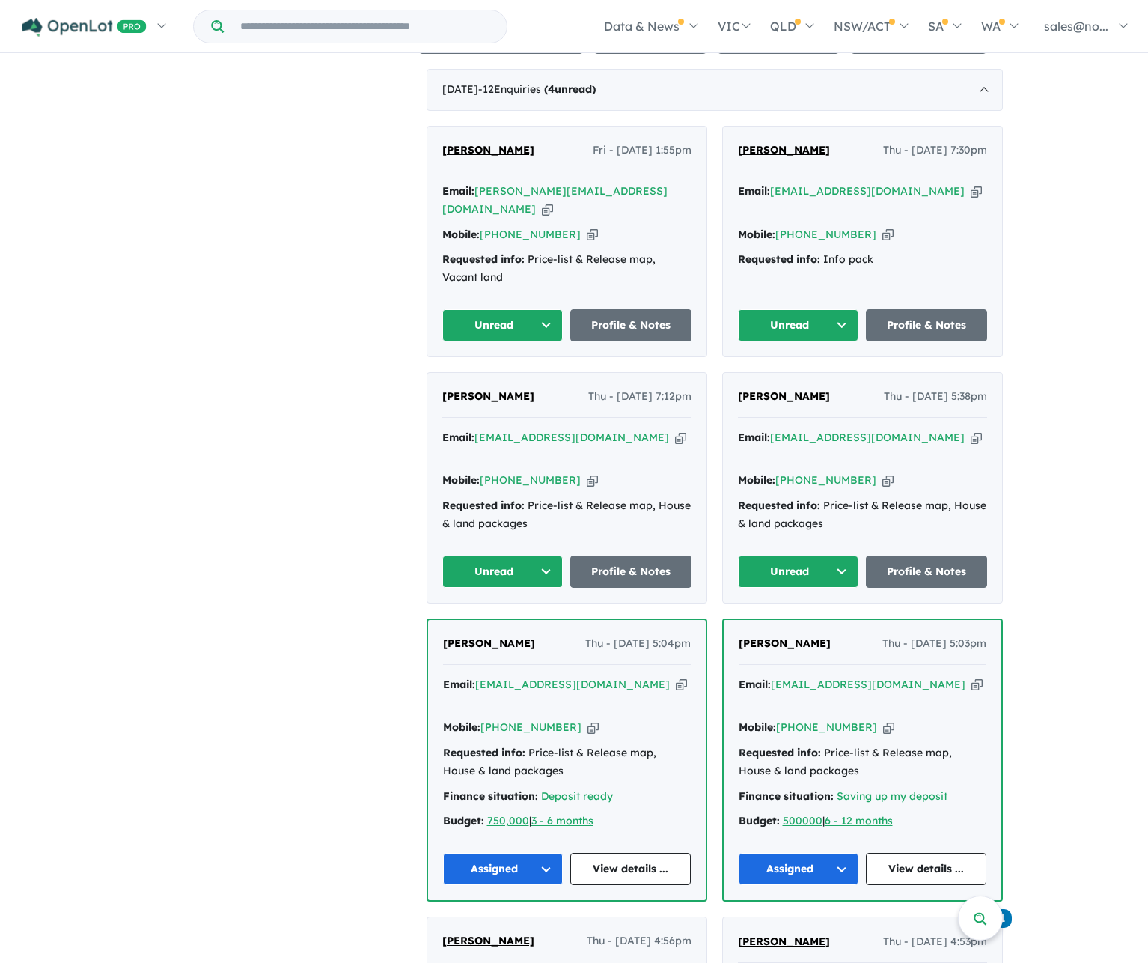
scroll to position [599, 0]
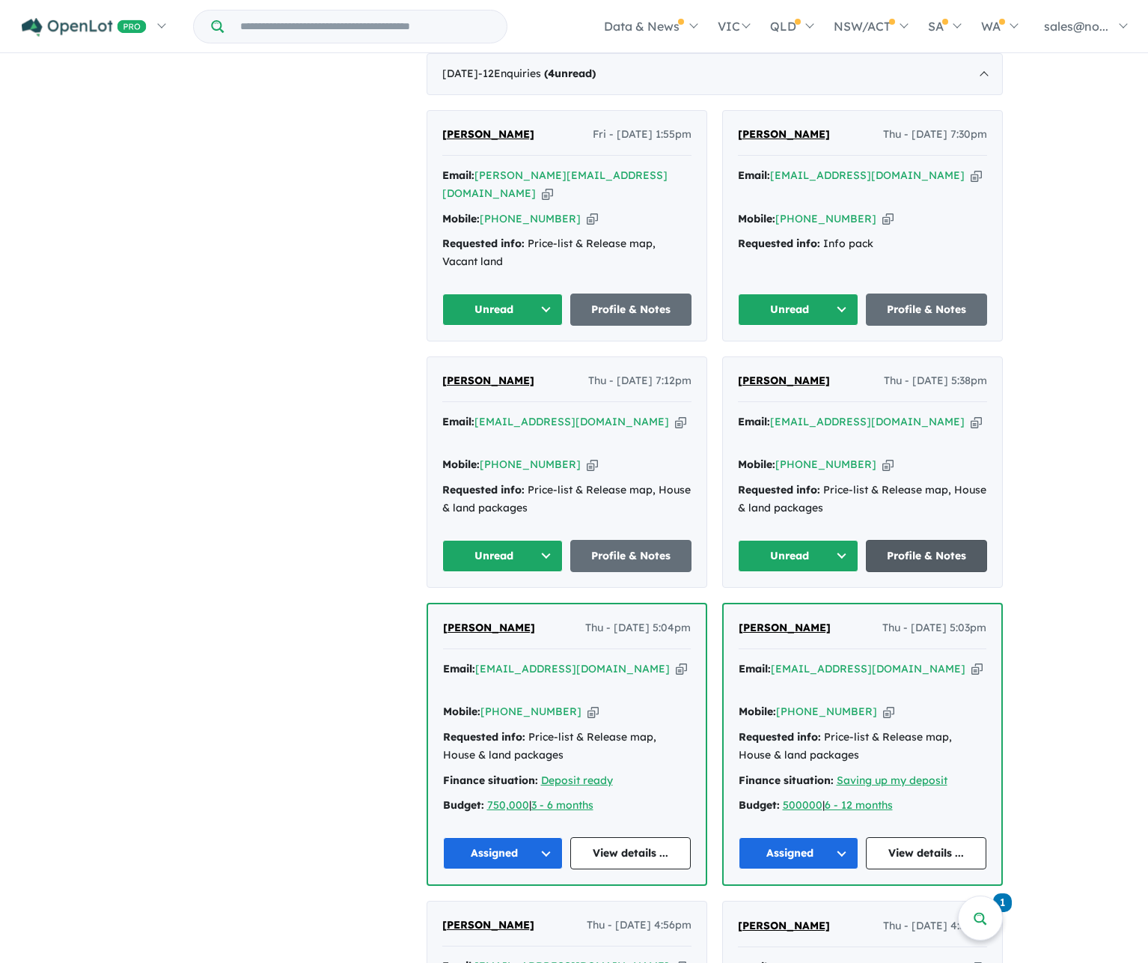
click at [920, 540] on link "Profile & Notes" at bounding box center [926, 556] width 121 height 32
click at [609, 540] on link "Profile & Notes" at bounding box center [630, 556] width 121 height 32
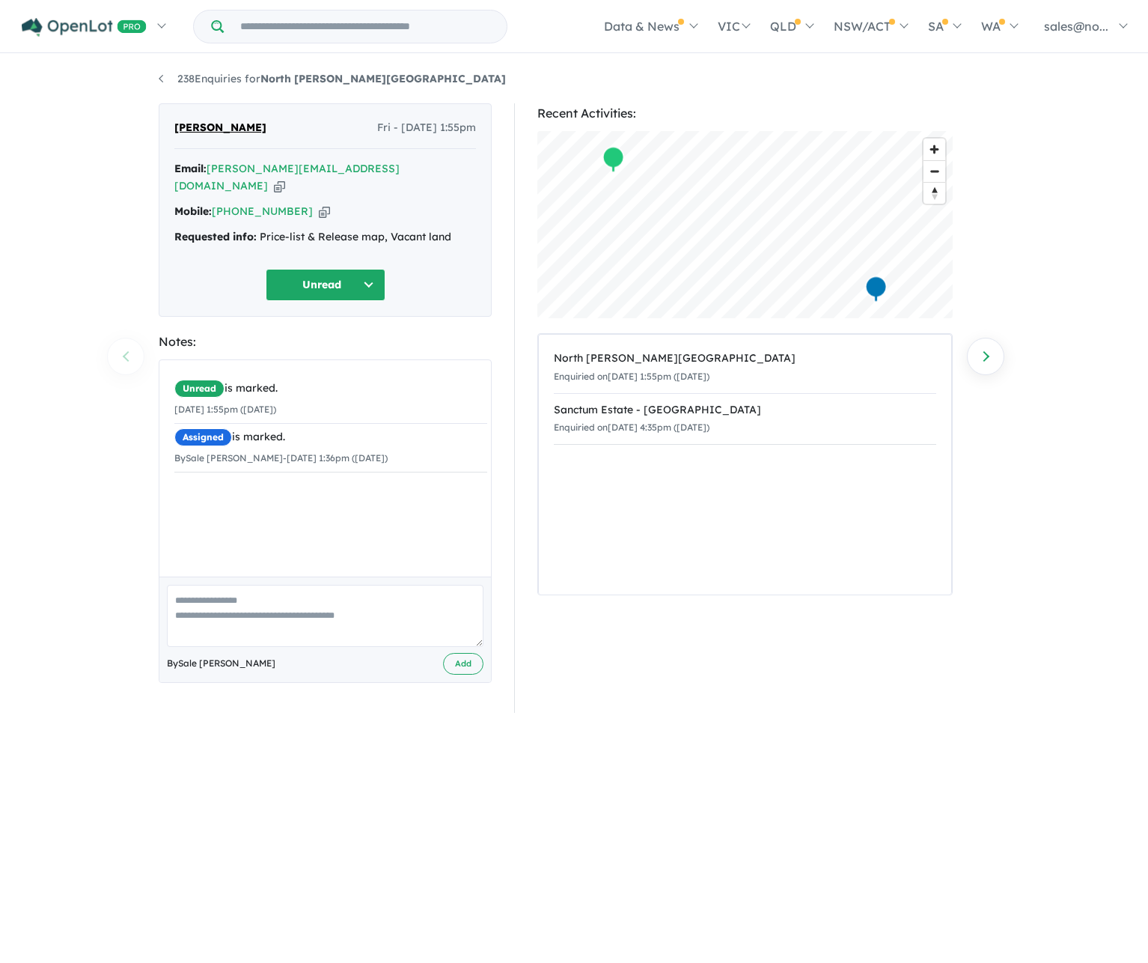
click at [333, 276] on button "Unread" at bounding box center [326, 285] width 120 height 32
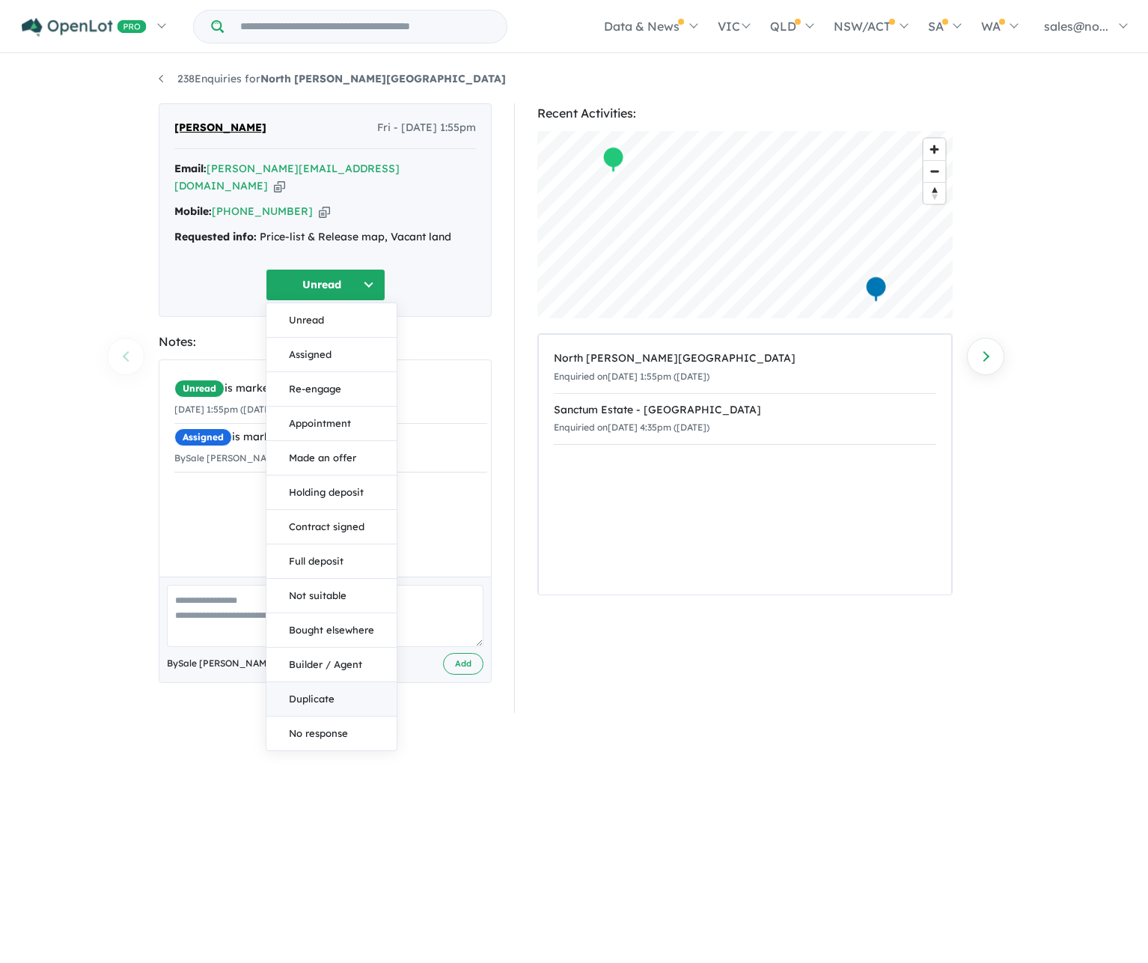
click at [325, 682] on button "Duplicate" at bounding box center [332, 699] width 130 height 34
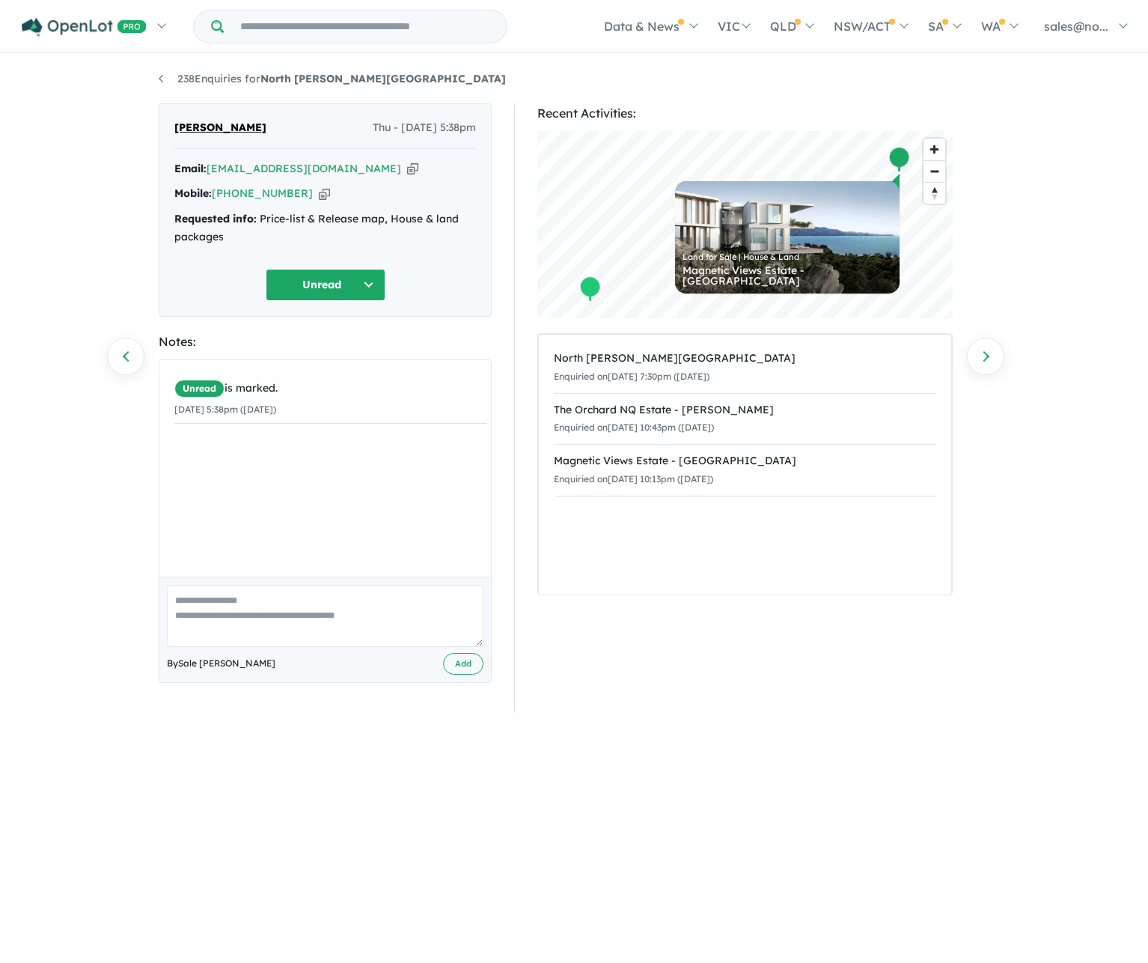
click at [290, 294] on button "Unread" at bounding box center [326, 285] width 120 height 32
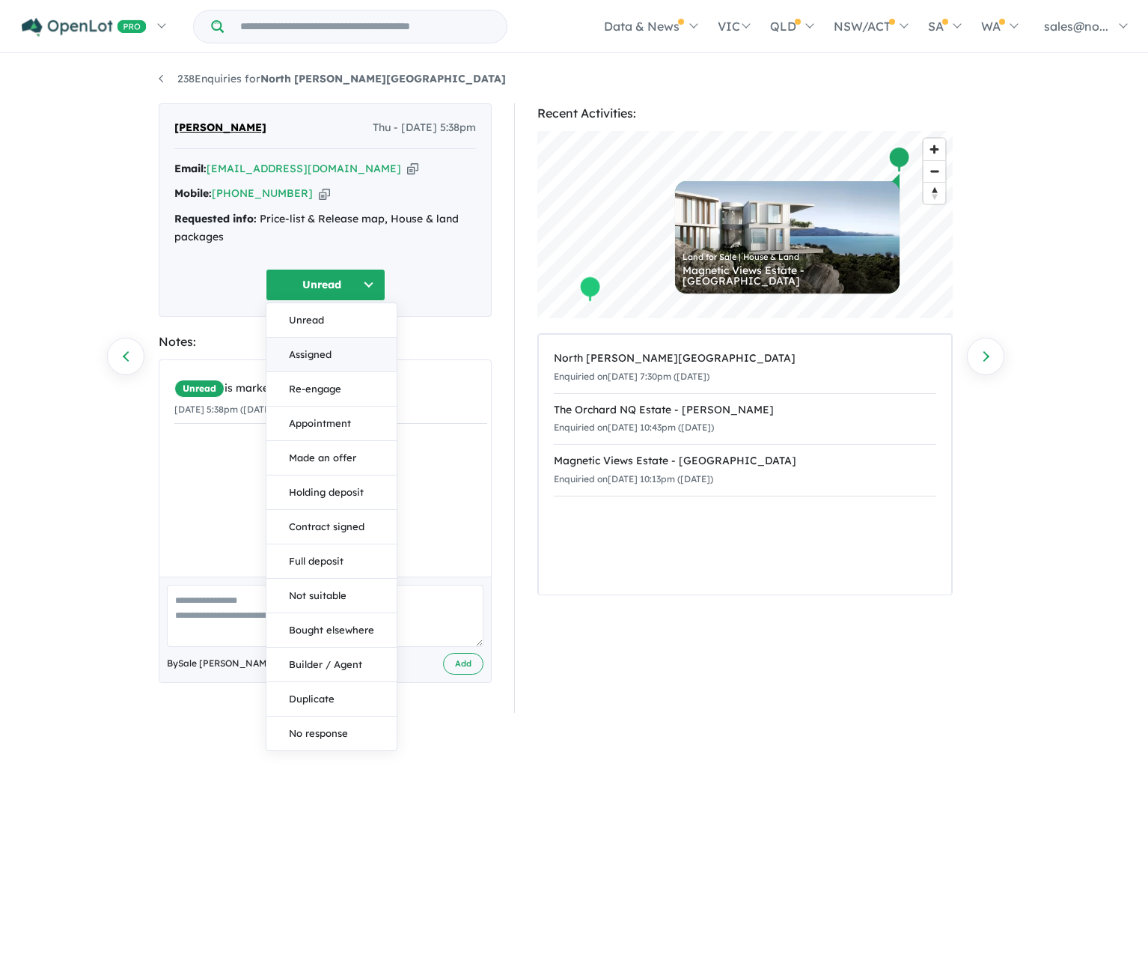
click at [299, 359] on button "Assigned" at bounding box center [332, 355] width 130 height 34
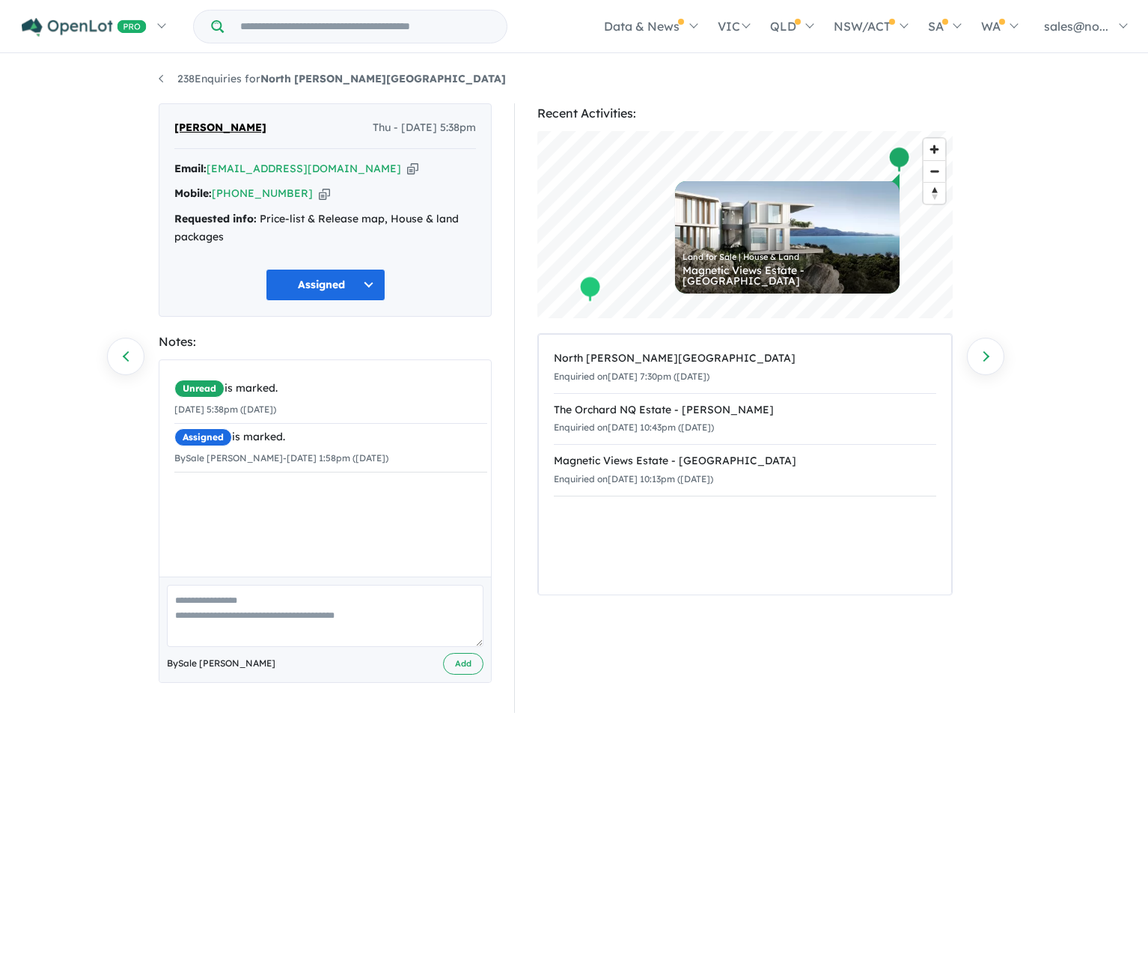
click at [265, 499] on div "Unread is marked. 02/10/2025 5:38pm (Thursday) Assigned is marked. By Sale wrig…" at bounding box center [330, 474] width 343 height 228
click at [247, 590] on textarea at bounding box center [325, 616] width 317 height 62
type textarea "**********"
click at [453, 661] on button "Add" at bounding box center [463, 664] width 40 height 22
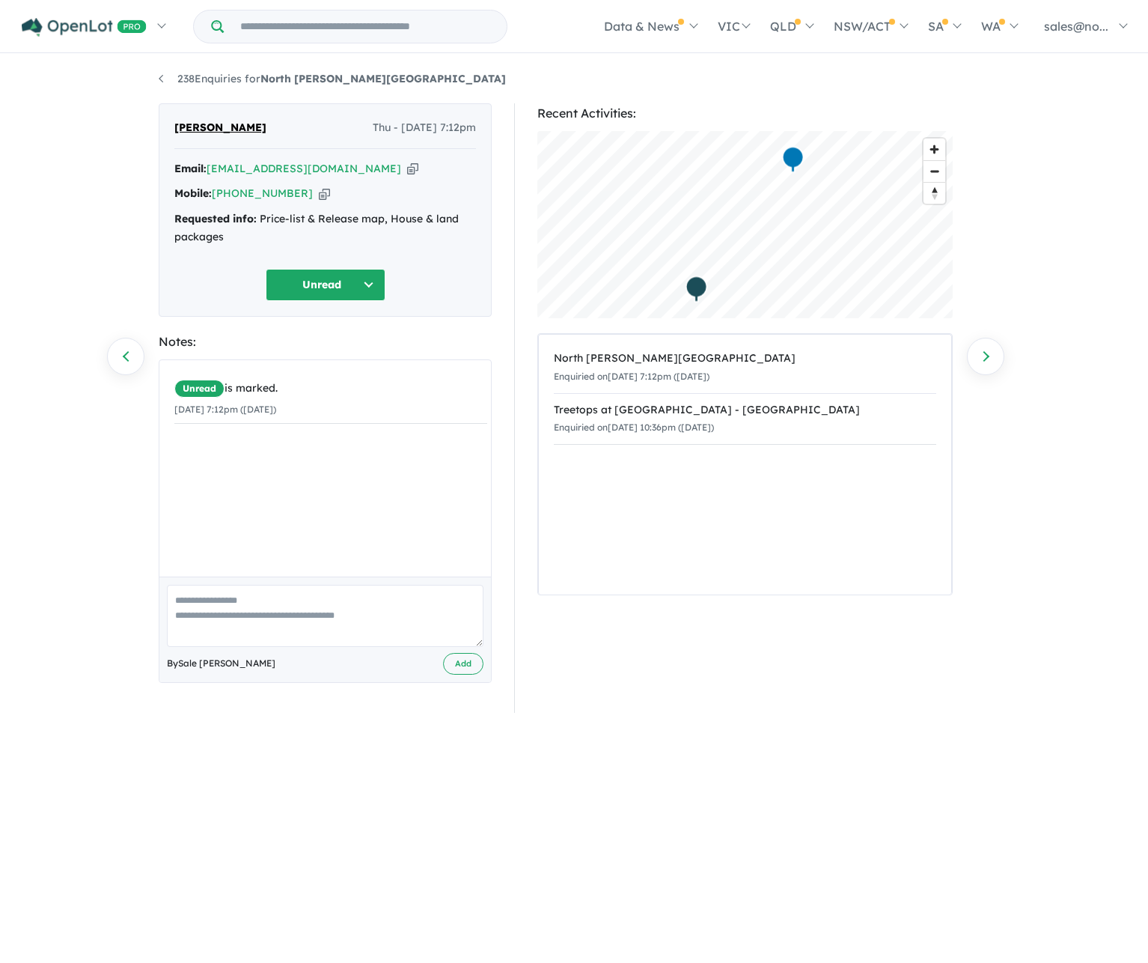
click at [366, 279] on button "Unread" at bounding box center [326, 285] width 120 height 32
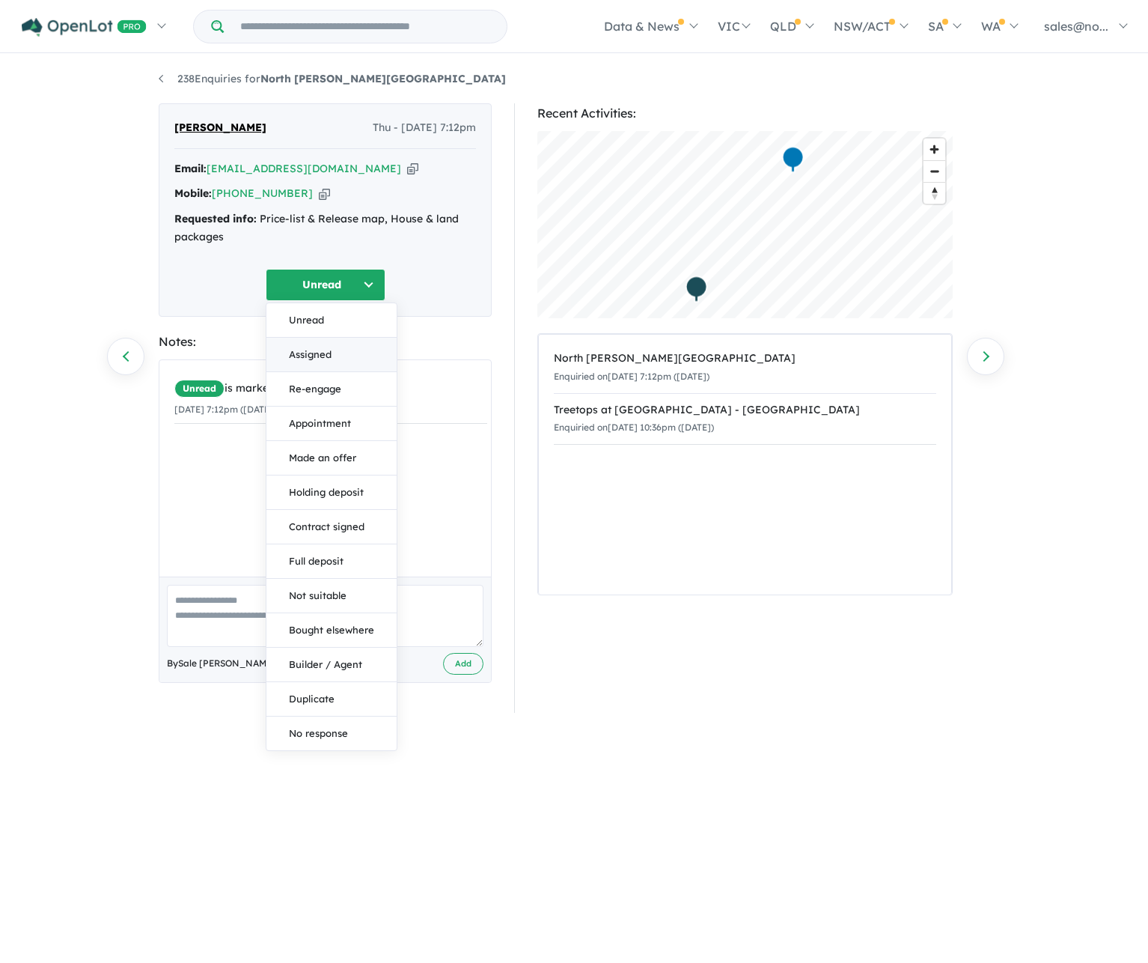
click at [319, 350] on button "Assigned" at bounding box center [332, 355] width 130 height 34
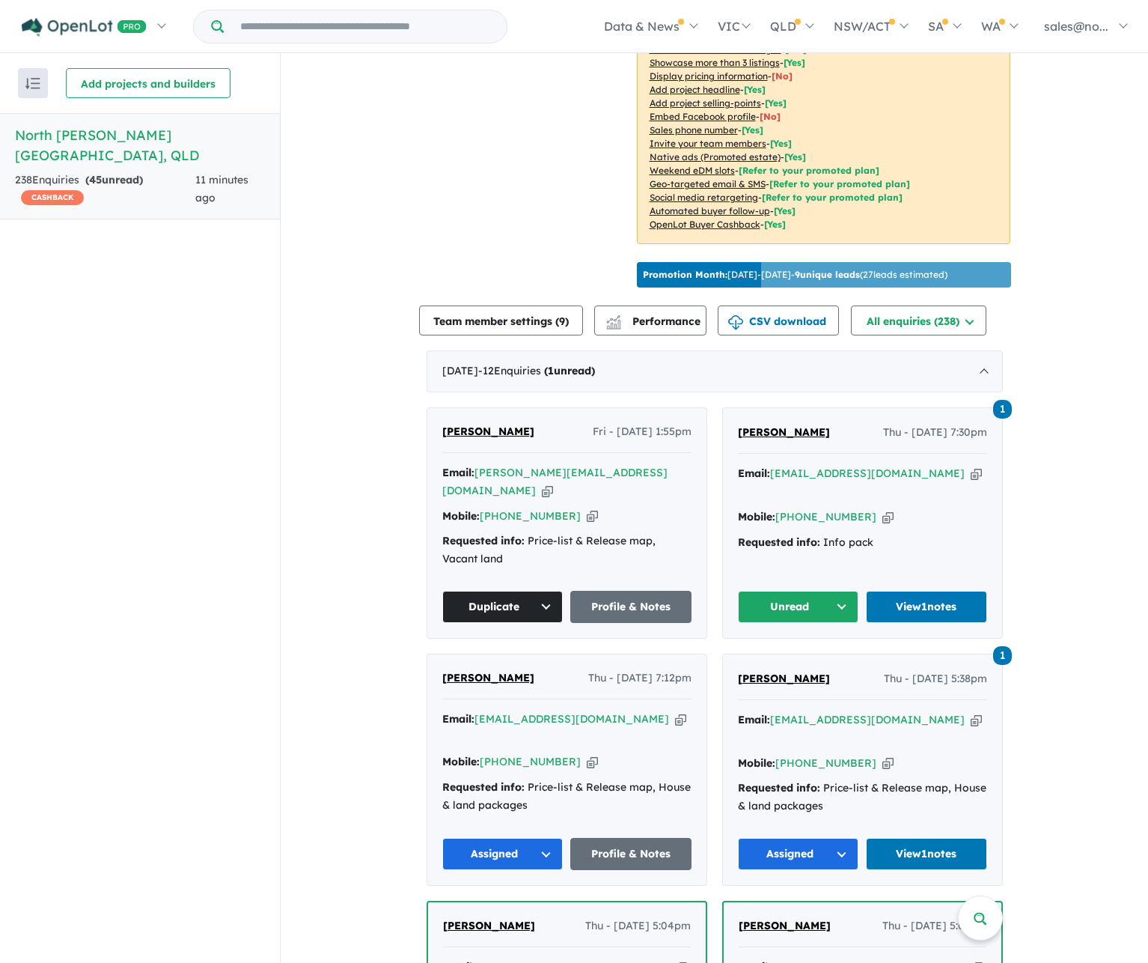
scroll to position [449, 0]
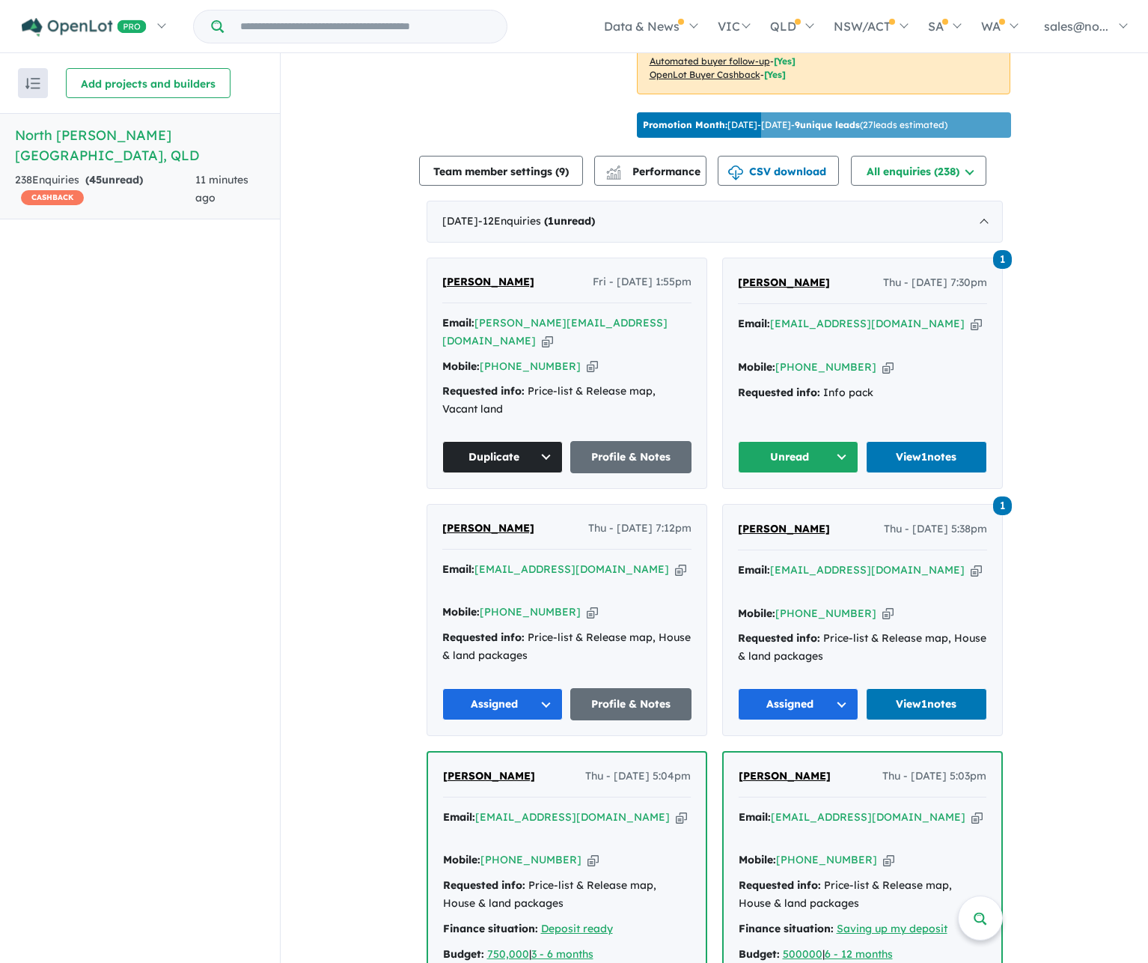
click at [828, 441] on button "Unread" at bounding box center [798, 457] width 121 height 32
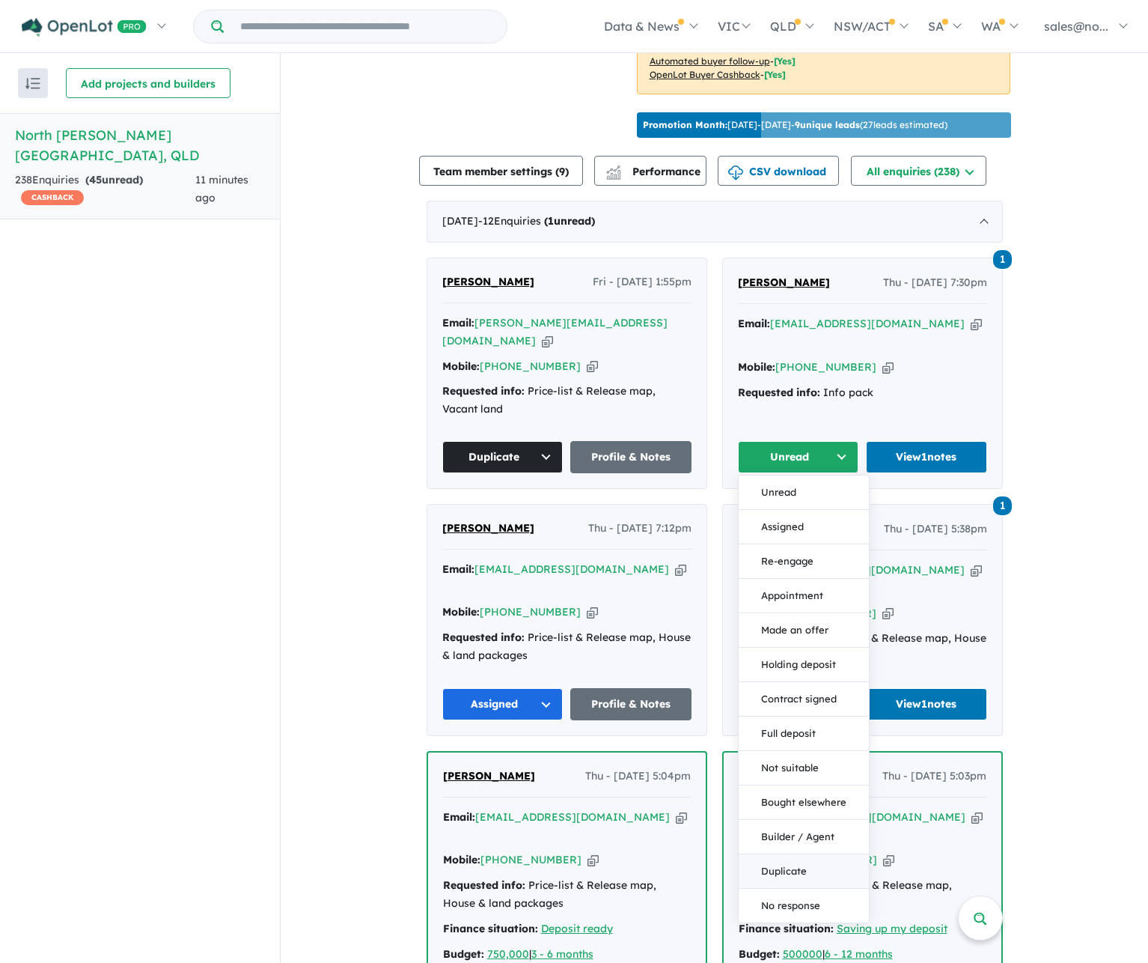
click at [843, 854] on button "Duplicate" at bounding box center [804, 871] width 130 height 34
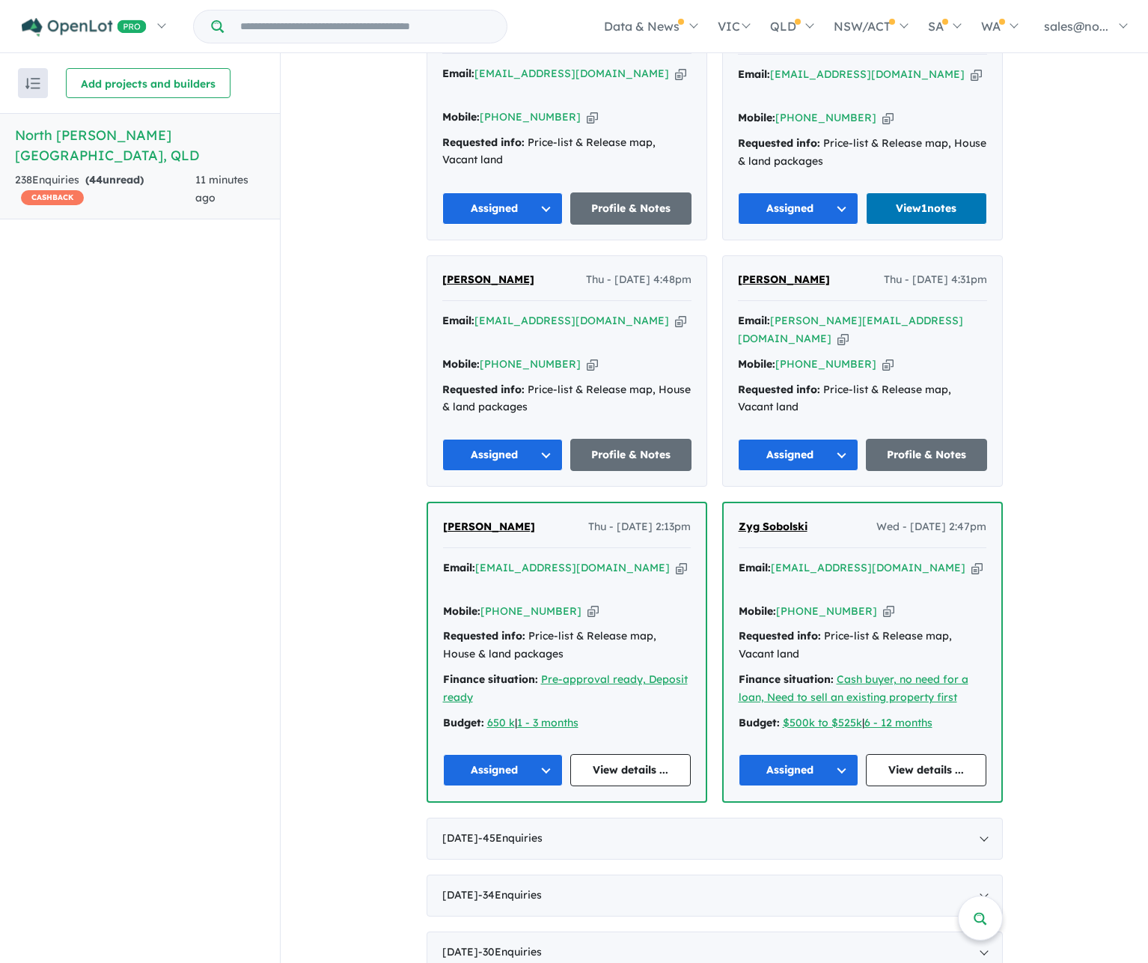
scroll to position [1647, 0]
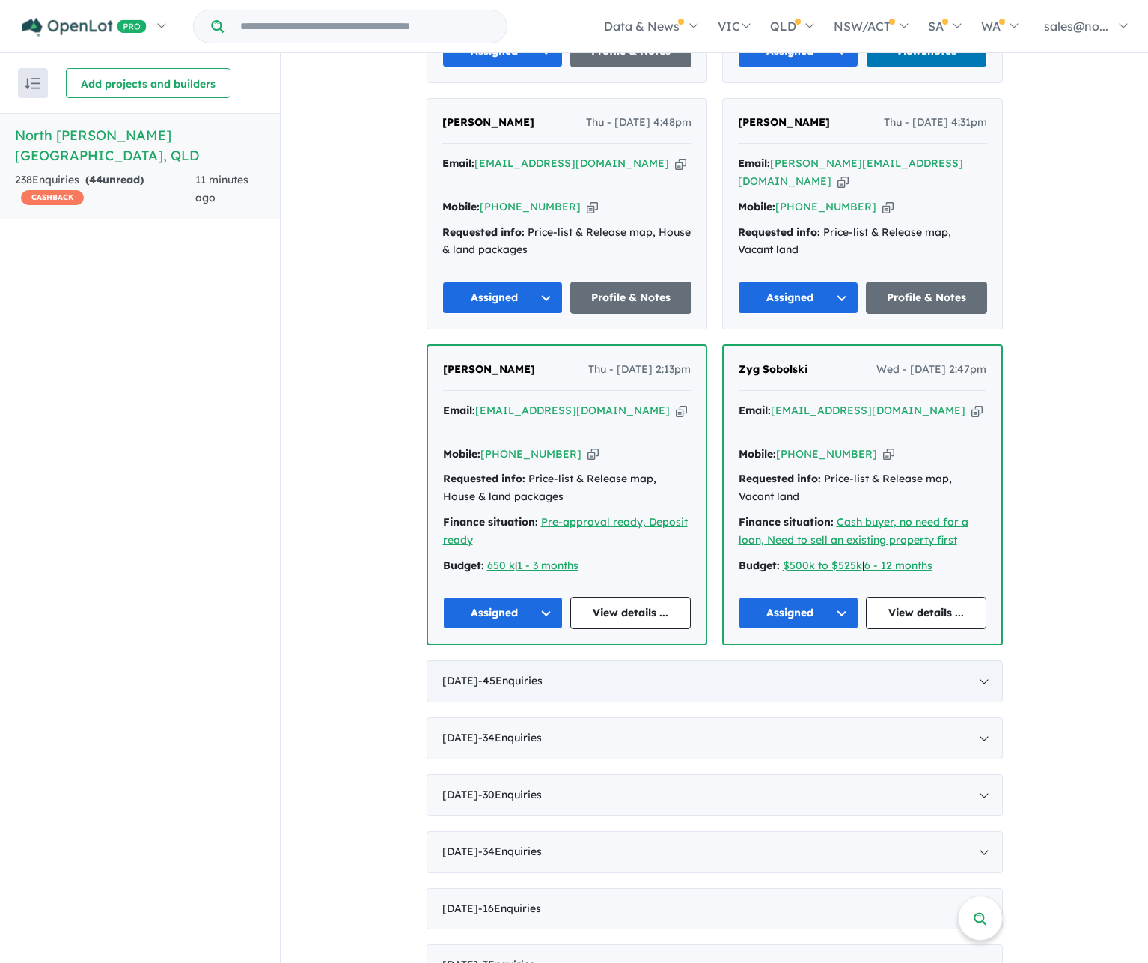
click at [681, 660] on div "September 2025 - 45 Enquir ies ( 0 unread)" at bounding box center [715, 681] width 576 height 42
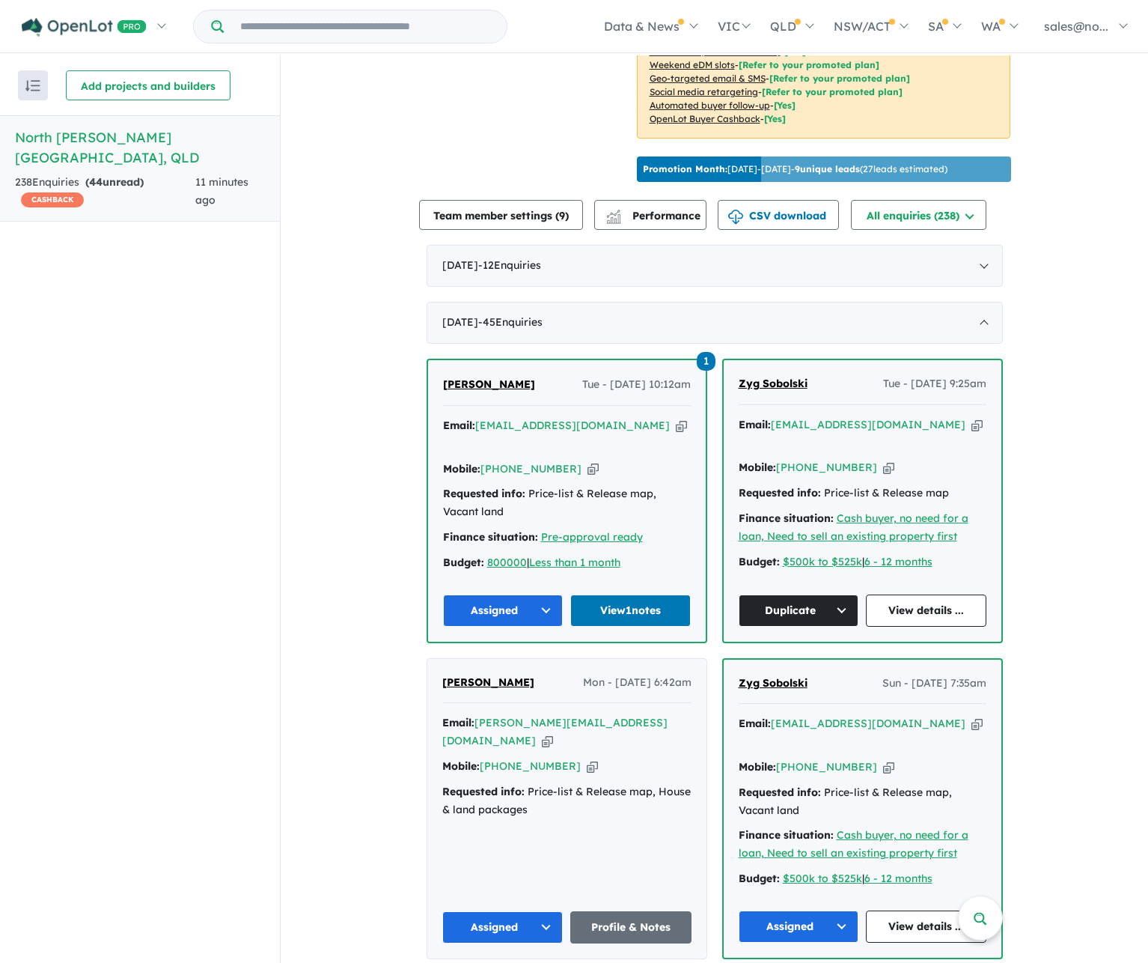
scroll to position [225, 0]
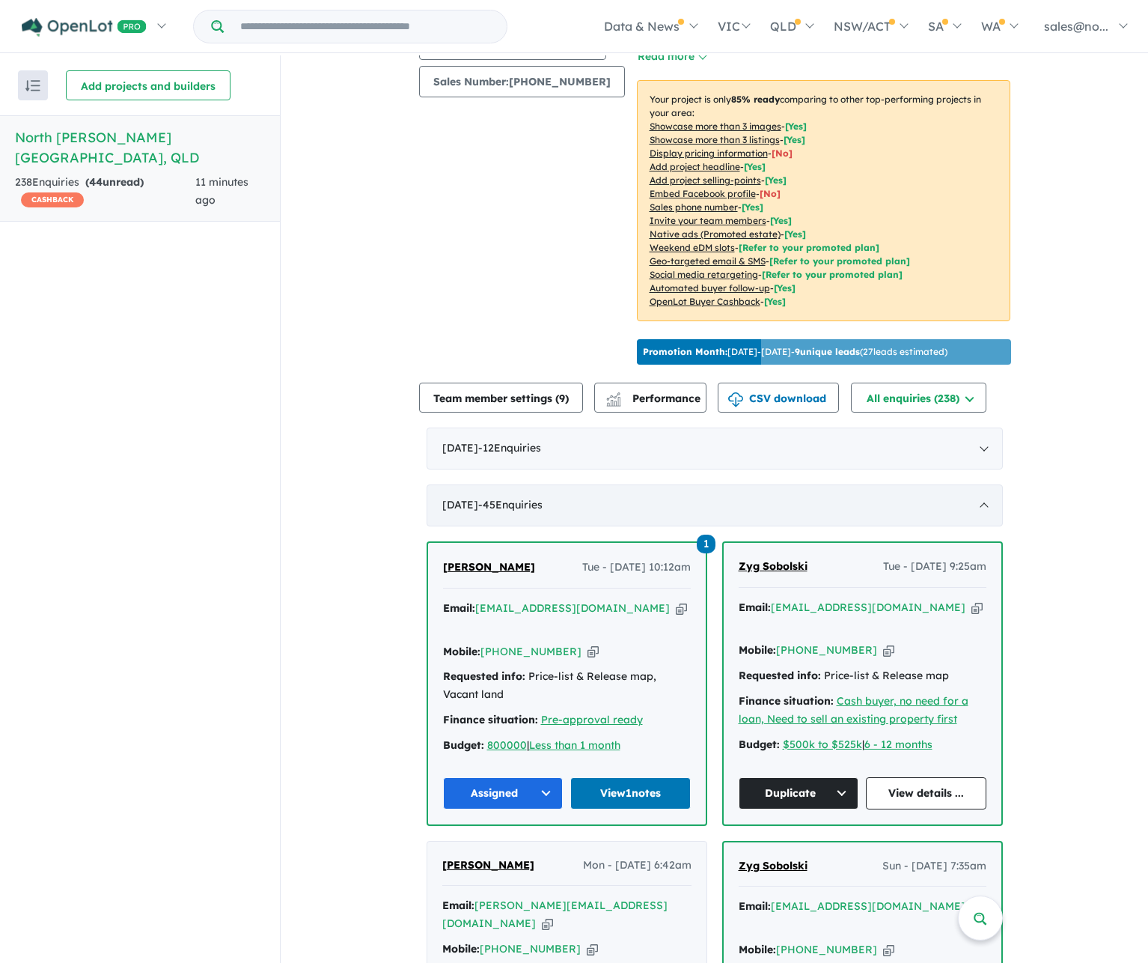
click at [983, 484] on div "September 2025 - 45 Enquir ies ( 0 unread)" at bounding box center [715, 505] width 576 height 42
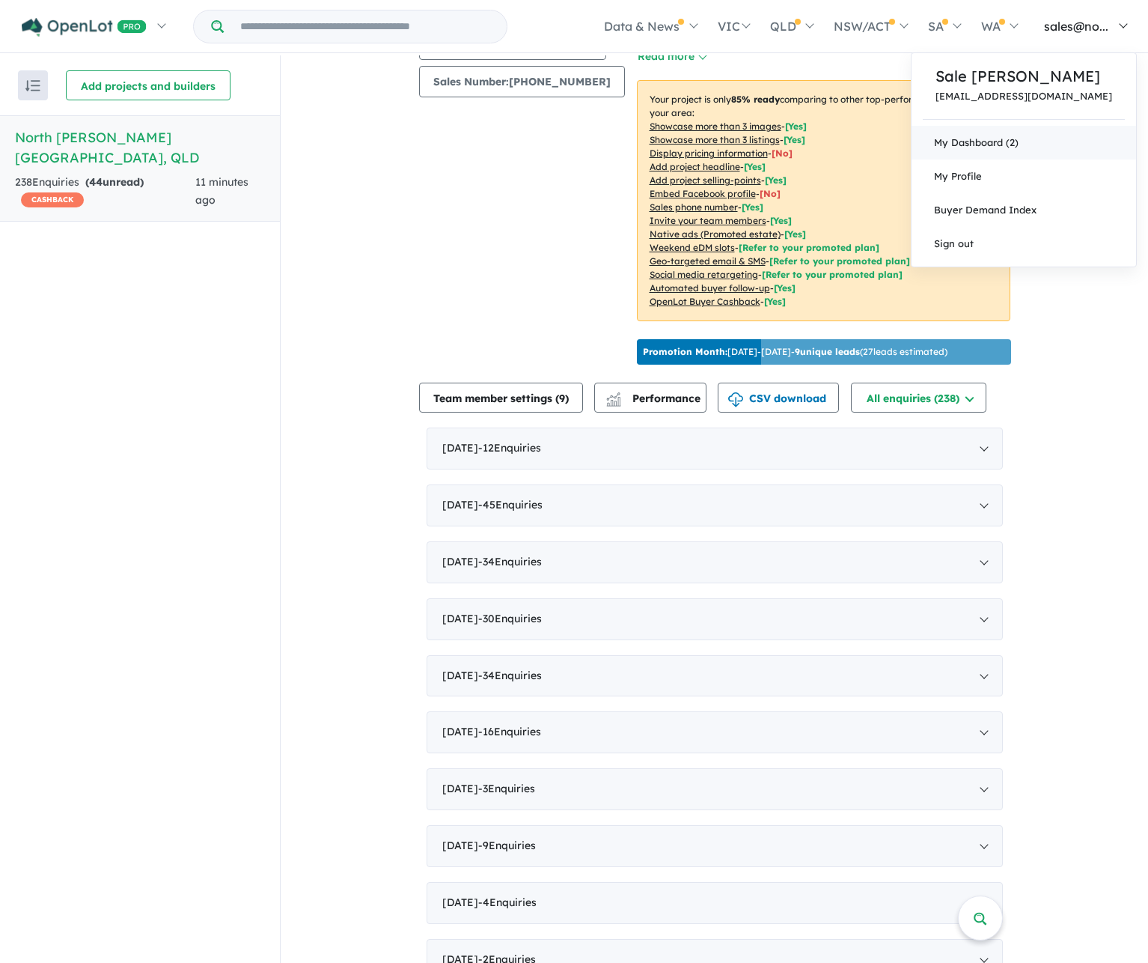
click at [1022, 137] on link "My Dashboard (2)" at bounding box center [1024, 143] width 225 height 34
